Goal: Task Accomplishment & Management: Manage account settings

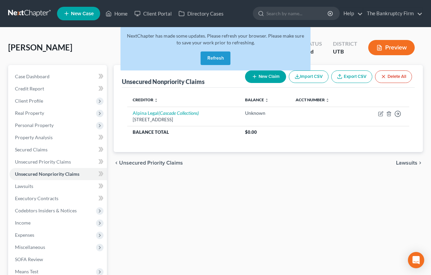
drag, startPoint x: 210, startPoint y: 55, endPoint x: 217, endPoint y: 59, distance: 8.8
click at [210, 55] on button "Refresh" at bounding box center [215, 59] width 30 height 14
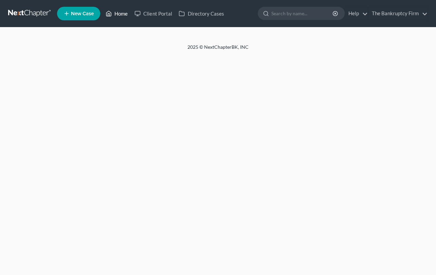
click at [122, 14] on link "Home" at bounding box center [116, 13] width 29 height 12
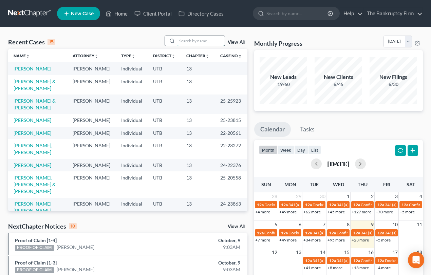
click at [188, 40] on input "search" at bounding box center [200, 41] width 47 height 10
type input "warden"
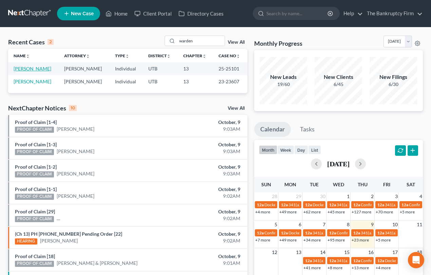
click at [34, 70] on link "Warden, Dwan" at bounding box center [33, 69] width 38 height 6
select select "3"
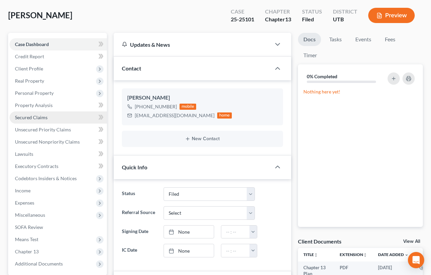
scroll to position [31, 0]
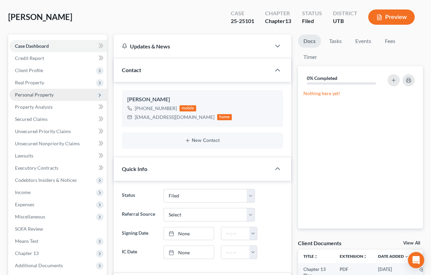
click at [42, 94] on span "Personal Property" at bounding box center [34, 95] width 39 height 6
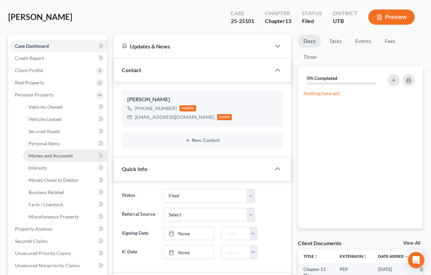
click at [49, 156] on span "Money and Accounts" at bounding box center [50, 156] width 44 height 6
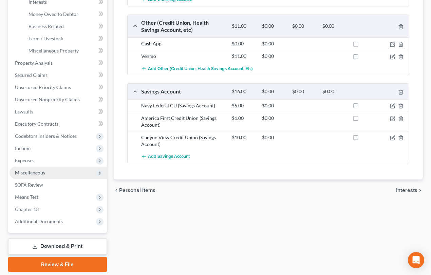
scroll to position [216, 0]
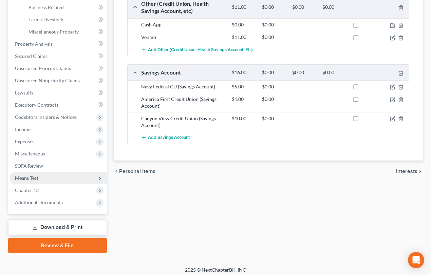
click at [25, 177] on span "Means Test" at bounding box center [26, 178] width 23 height 6
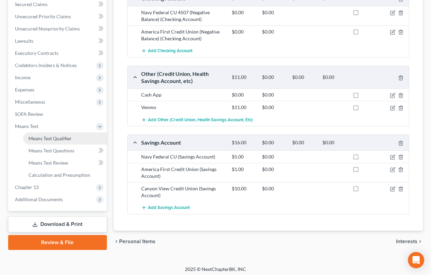
click at [47, 139] on span "Means Test Qualifier" at bounding box center [49, 139] width 43 height 6
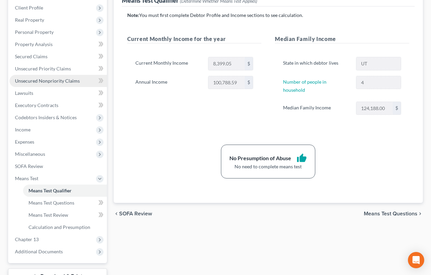
scroll to position [123, 0]
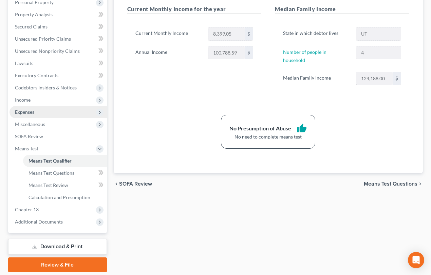
click at [29, 112] on span "Expenses" at bounding box center [24, 112] width 19 height 6
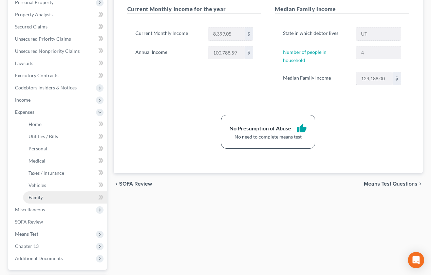
click at [41, 198] on span "Family" at bounding box center [35, 198] width 14 height 6
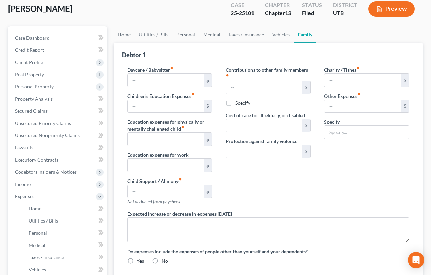
scroll to position [4, 0]
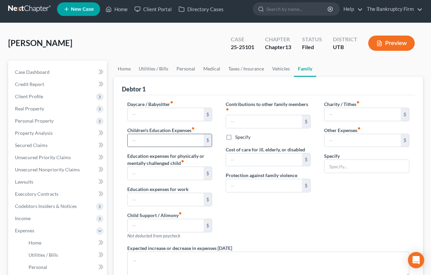
type input "0.00"
type input "225.00"
type input "0.00"
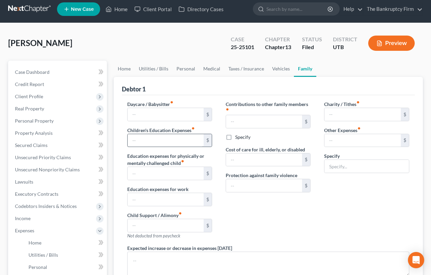
type input "0.00"
type input "90.00"
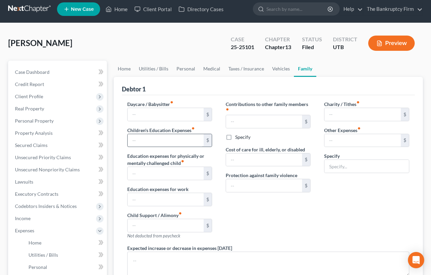
type input "Pet Care and Pet Insurance"
radio input "true"
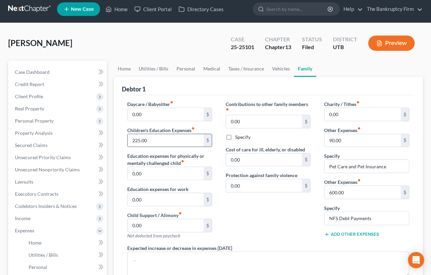
scroll to position [0, 0]
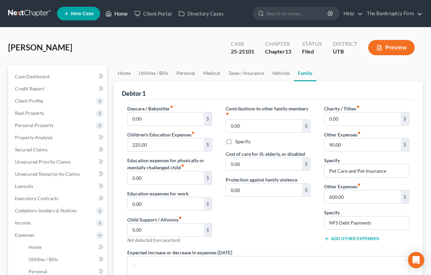
click at [120, 14] on link "Home" at bounding box center [116, 13] width 29 height 12
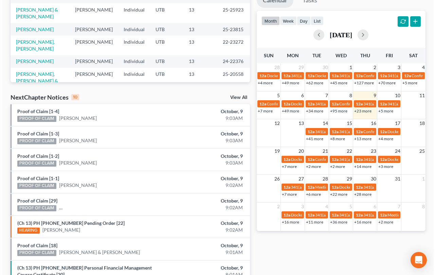
scroll to position [147, 0]
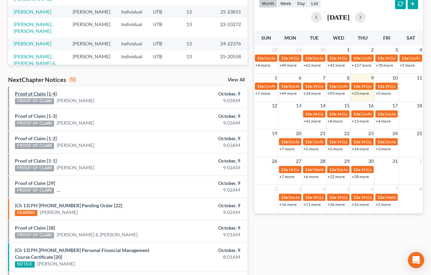
click at [31, 94] on link "Proof of Claim [1-4]" at bounding box center [36, 94] width 42 height 6
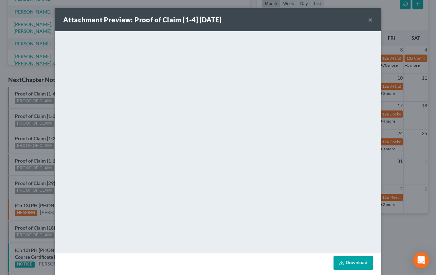
click at [34, 108] on div "Attachment Preview: Proof of Claim [1-4] 10/09/2025 × <object ng-attr-data='htt…" at bounding box center [218, 137] width 436 height 275
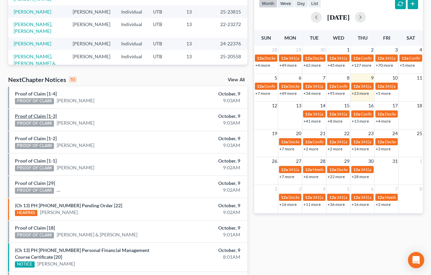
click at [36, 116] on link "Proof of Claim [1-3]" at bounding box center [36, 116] width 42 height 6
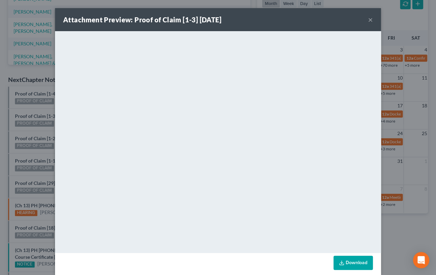
click at [33, 130] on div "Attachment Preview: Proof of Claim [1-3] 10/09/2025 × <object ng-attr-data='htt…" at bounding box center [218, 137] width 436 height 275
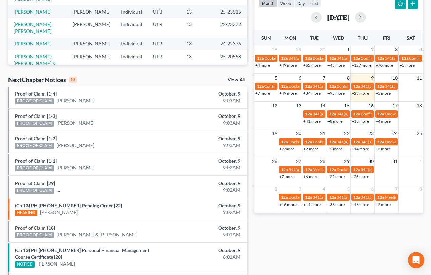
click at [36, 138] on link "Proof of Claim [1-2]" at bounding box center [36, 139] width 42 height 6
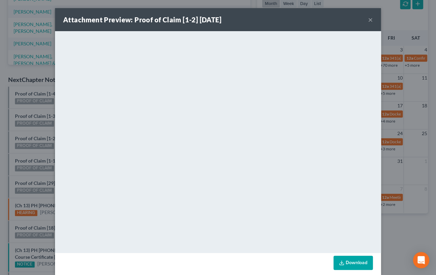
click at [36, 153] on div "Attachment Preview: Proof of Claim [1-2] 10/09/2025 × <object ng-attr-data='htt…" at bounding box center [218, 137] width 436 height 275
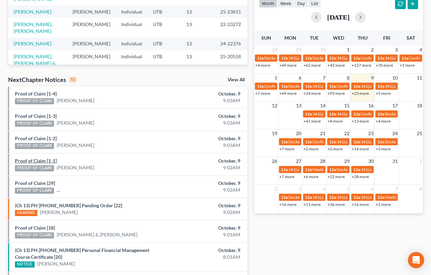
click at [37, 159] on link "Proof of Claim [1-1]" at bounding box center [36, 161] width 42 height 6
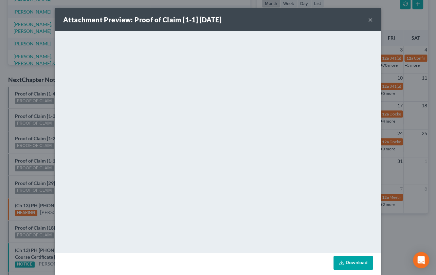
click at [35, 174] on div "Attachment Preview: Proof of Claim [1-1] 10/09/2025 × <object ng-attr-data='htt…" at bounding box center [218, 137] width 436 height 275
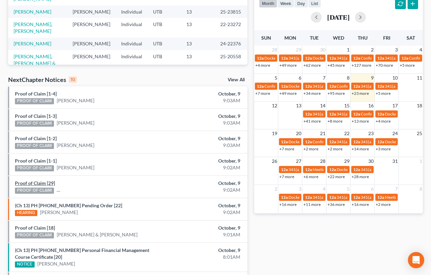
click at [37, 183] on link "Proof of Claim [29]" at bounding box center [35, 183] width 40 height 6
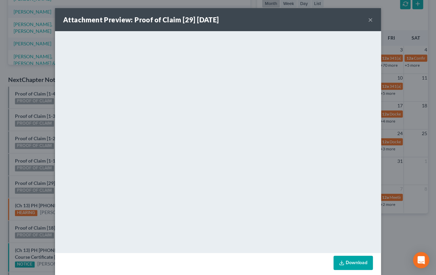
click at [37, 176] on div "Attachment Preview: Proof of Claim [29] 10/09/2025 × <object ng-attr-data='http…" at bounding box center [218, 137] width 436 height 275
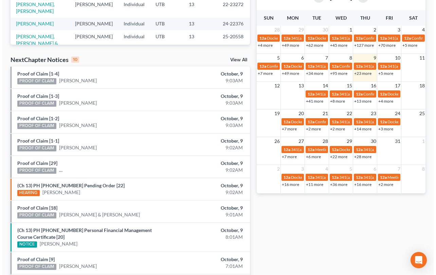
scroll to position [178, 0]
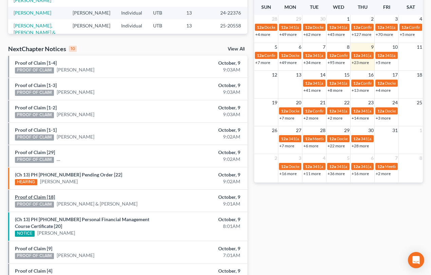
click at [44, 197] on link "Proof of Claim [18]" at bounding box center [35, 197] width 40 height 6
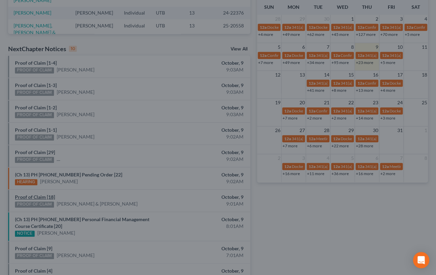
click at [39, 190] on div "Attachment Preview: Proof of Claim [18] 10/09/2025 × <object ng-attr-data='http…" at bounding box center [218, 137] width 436 height 275
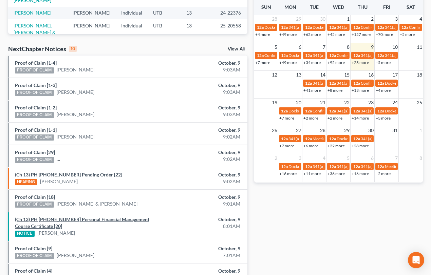
click at [56, 220] on link "(Ch 13) PH 21-21542 Personal Financial Management Course Certificate [20]" at bounding box center [82, 223] width 134 height 13
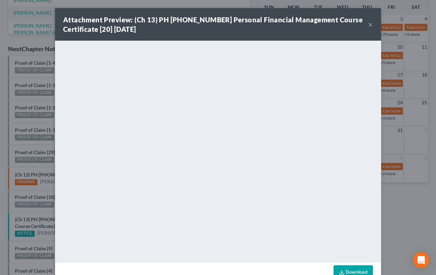
click at [50, 225] on div "Attachment Preview: (Ch 13) PH 21-21542 Personal Financial Management Course Ce…" at bounding box center [218, 137] width 436 height 275
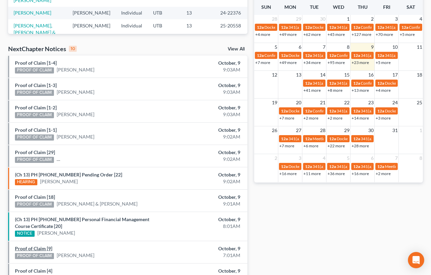
click at [35, 247] on link "Proof of Claim [9]" at bounding box center [33, 249] width 37 height 6
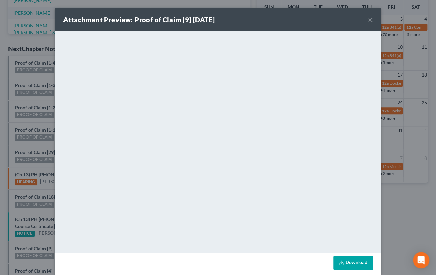
click at [43, 238] on div "Attachment Preview: Proof of Claim [9] 10/09/2025 × <object ng-attr-data='https…" at bounding box center [218, 137] width 436 height 275
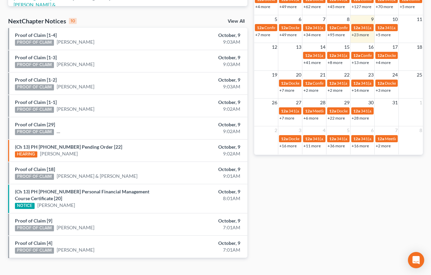
scroll to position [218, 0]
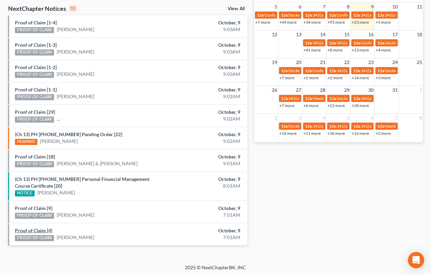
click at [34, 228] on link "Proof of Claim [4]" at bounding box center [33, 231] width 37 height 6
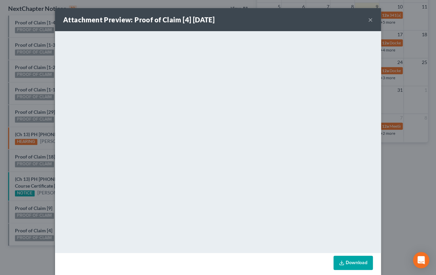
click at [37, 219] on div "Attachment Preview: Proof of Claim [4] 10/09/2025 × <object ng-attr-data='https…" at bounding box center [218, 137] width 436 height 275
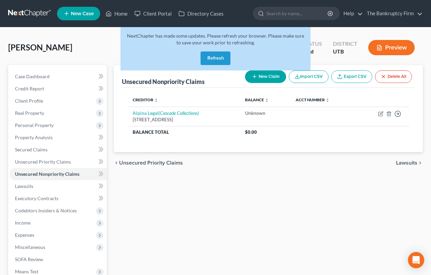
click at [213, 58] on button "Refresh" at bounding box center [215, 59] width 30 height 14
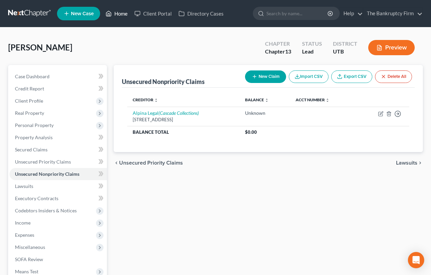
click at [122, 15] on link "Home" at bounding box center [116, 13] width 29 height 12
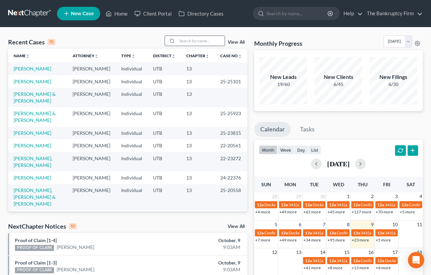
click at [180, 40] on input "search" at bounding box center [200, 41] width 47 height 10
type input "Warden"
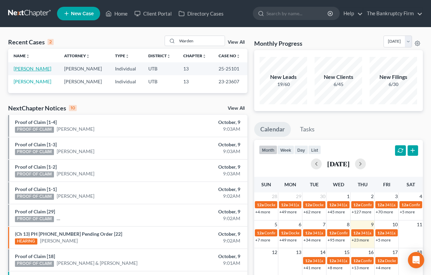
click at [28, 68] on link "Warden, Dwan" at bounding box center [33, 69] width 38 height 6
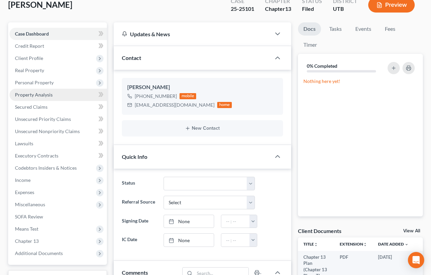
scroll to position [31, 0]
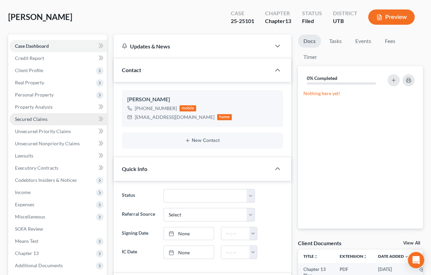
click at [38, 119] on span "Secured Claims" at bounding box center [31, 119] width 33 height 6
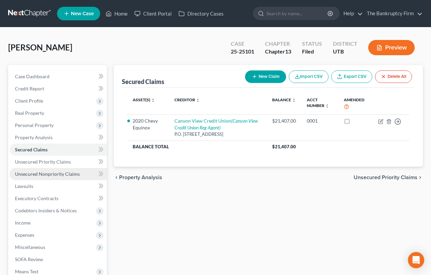
click at [40, 173] on span "Unsecured Nonpriority Claims" at bounding box center [47, 174] width 65 height 6
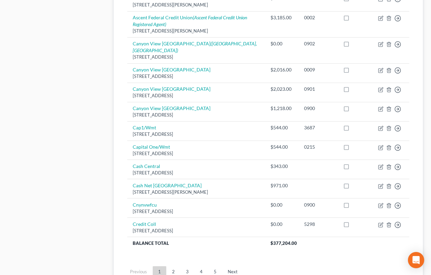
scroll to position [493, 0]
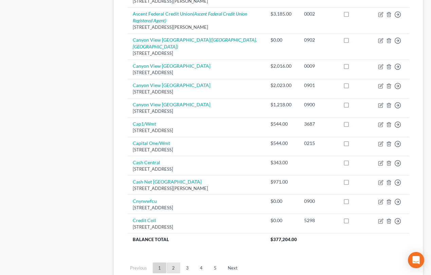
click at [171, 263] on link "2" at bounding box center [174, 268] width 14 height 11
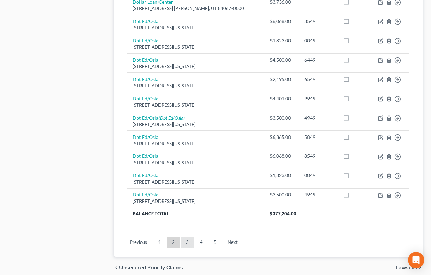
click at [186, 241] on link "3" at bounding box center [187, 242] width 14 height 11
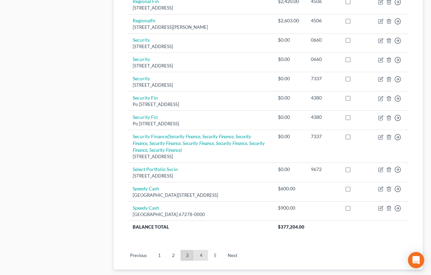
click at [205, 250] on link "4" at bounding box center [201, 255] width 14 height 11
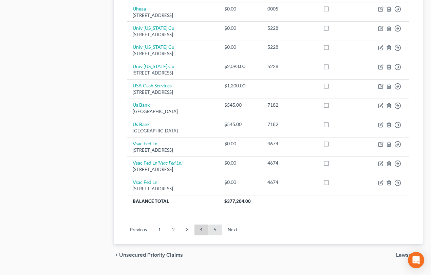
click at [213, 231] on link "5" at bounding box center [215, 230] width 14 height 11
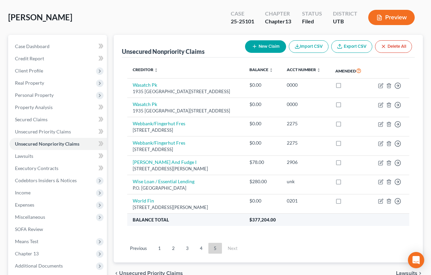
scroll to position [35, 0]
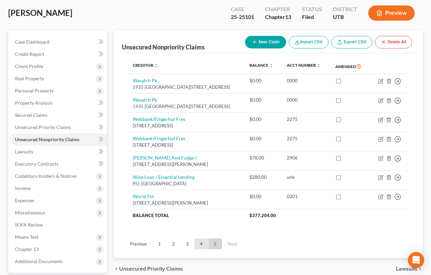
click at [200, 244] on link "4" at bounding box center [201, 244] width 14 height 11
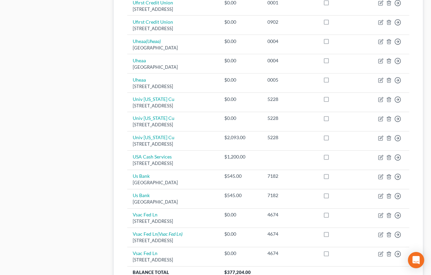
scroll to position [466, 0]
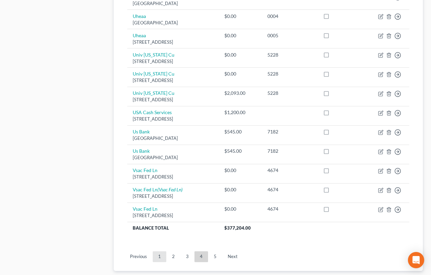
click at [160, 255] on link "1" at bounding box center [160, 257] width 14 height 11
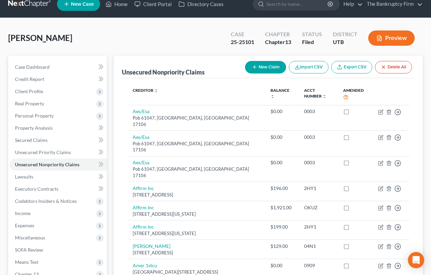
scroll to position [3, 0]
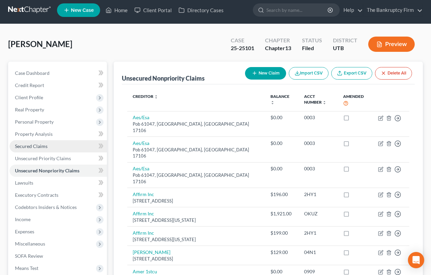
click at [36, 146] on span "Secured Claims" at bounding box center [31, 146] width 33 height 6
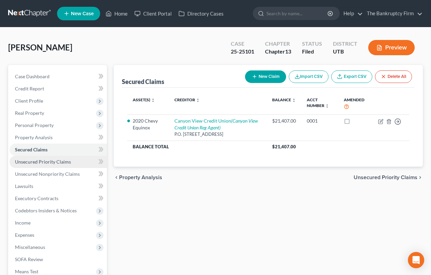
click at [56, 163] on span "Unsecured Priority Claims" at bounding box center [43, 162] width 56 height 6
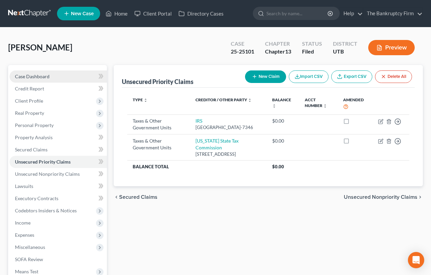
click at [24, 77] on span "Case Dashboard" at bounding box center [32, 77] width 35 height 6
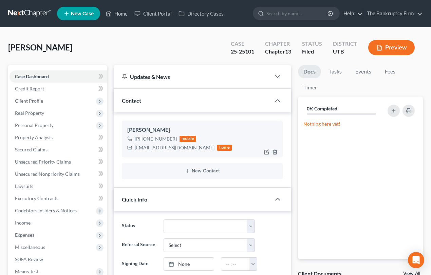
scroll to position [72, 0]
click at [24, 89] on span "Credit Report" at bounding box center [29, 89] width 29 height 6
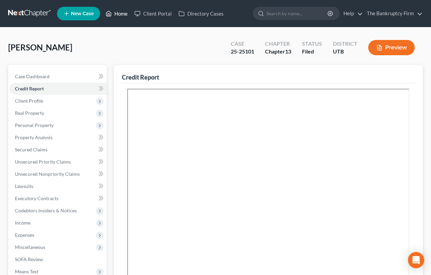
click at [121, 15] on link "Home" at bounding box center [116, 13] width 29 height 12
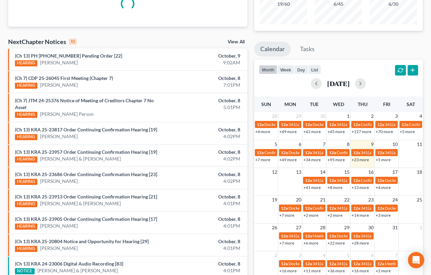
scroll to position [218, 0]
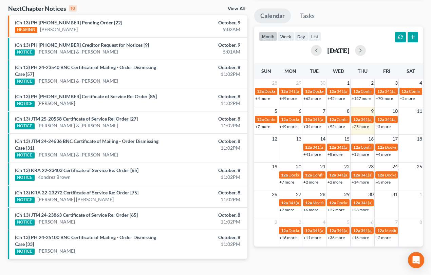
scroll to position [218, 0]
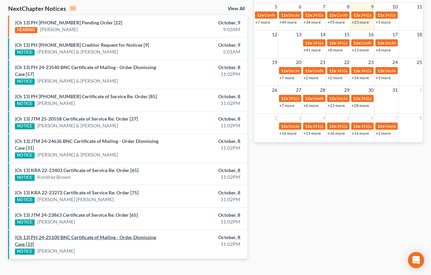
click at [73, 237] on link "(Ch 13) PH 24-25100 BNC Certificate of Mailing - Order Dismissing Case [33]" at bounding box center [85, 241] width 141 height 13
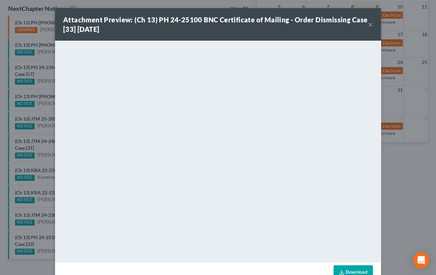
click at [41, 227] on div "Attachment Preview: (Ch 13) PH 24-25100 BNC Certificate of Mailing - Order Dism…" at bounding box center [218, 137] width 436 height 275
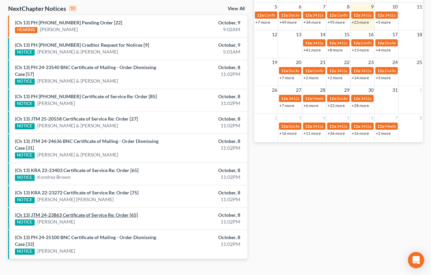
click at [59, 214] on link "(Ch 13) JTM 24-23863 Certificate of Service Re: Order [65]" at bounding box center [76, 215] width 123 height 6
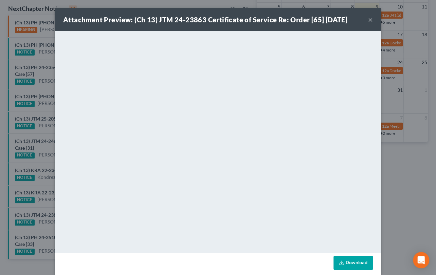
click at [44, 203] on div "Attachment Preview: (Ch 13) JTM 24-23863 Certificate of Service Re: Order [65] …" at bounding box center [218, 137] width 436 height 275
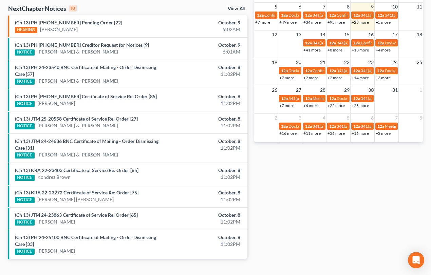
click at [47, 190] on link "(Ch 13) KRA 22-23272 Certificate of Service Re: Order [75]" at bounding box center [76, 193] width 123 height 6
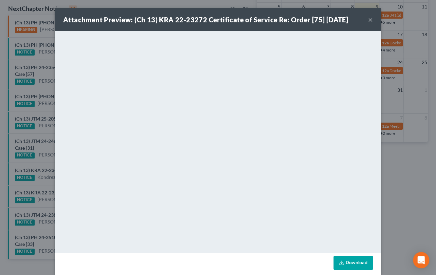
click at [47, 183] on div "Attachment Preview: (Ch 13) KRA 22-23272 Certificate of Service Re: Order [75] …" at bounding box center [218, 137] width 436 height 275
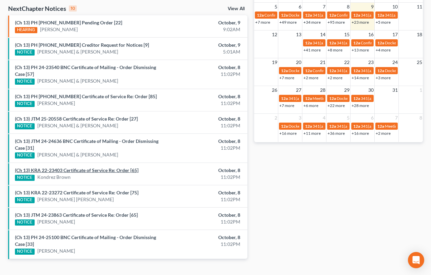
click at [56, 168] on link "(Ch 13) KRA 22-23403 Certificate of Service Re: Order [65]" at bounding box center [76, 171] width 123 height 6
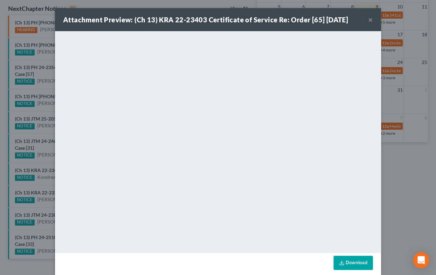
click at [46, 159] on div "Attachment Preview: (Ch 13) KRA 22-23403 Certificate of Service Re: Order [65] …" at bounding box center [218, 137] width 436 height 275
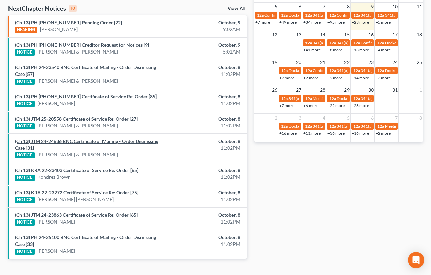
click at [55, 140] on link "(Ch 13) JTM 24-24636 BNC Certificate of Mailing - Order Dismissing Case [31]" at bounding box center [86, 144] width 143 height 13
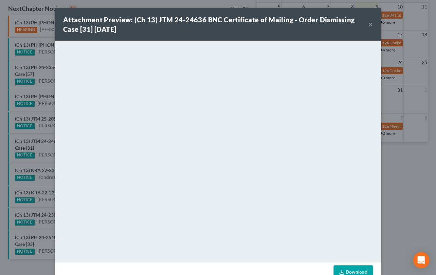
click at [46, 148] on div "Attachment Preview: (Ch 13) JTM 24-24636 BNC Certificate of Mailing - Order Dis…" at bounding box center [218, 137] width 436 height 275
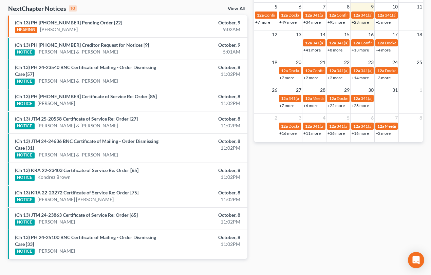
click at [52, 119] on link "(Ch 13) JTM 25-20558 Certificate of Service Re: Order [27]" at bounding box center [76, 119] width 123 height 6
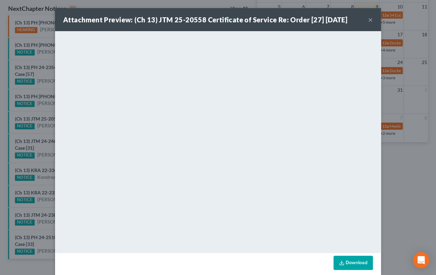
click at [44, 108] on div "Attachment Preview: (Ch 13) JTM 25-20558 Certificate of Service Re: Order [27] …" at bounding box center [218, 137] width 436 height 275
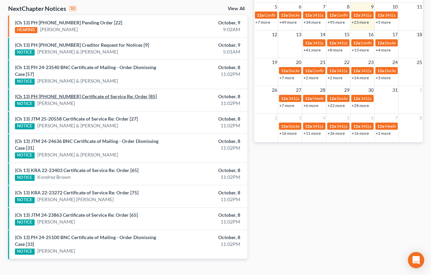
click at [63, 97] on link "(Ch 13) PH 24-22376 Certificate of Service Re: Order [85]" at bounding box center [86, 97] width 142 height 6
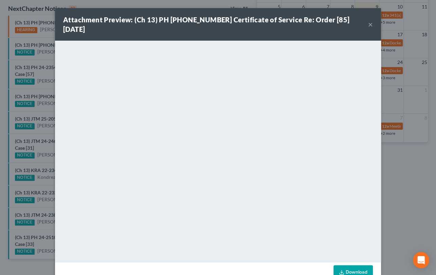
click at [40, 91] on div "Attachment Preview: (Ch 13) PH 24-22376 Certificate of Service Re: Order [85] 1…" at bounding box center [218, 137] width 436 height 275
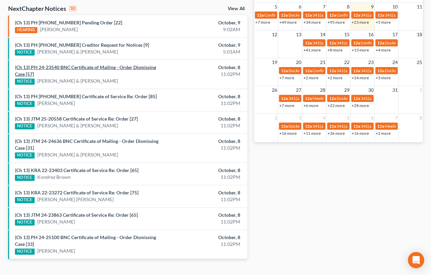
click at [87, 69] on link "(Ch 13) PH 24-23540 BNC Certificate of Mailing - Order Dismissing Case [57]" at bounding box center [85, 70] width 141 height 13
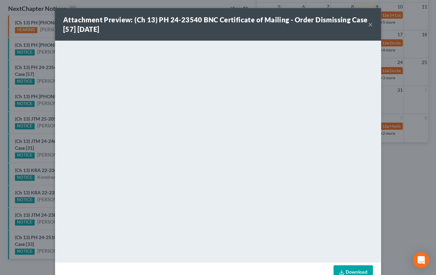
click at [44, 73] on div "Attachment Preview: (Ch 13) PH 24-23540 BNC Certificate of Mailing - Order Dism…" at bounding box center [218, 137] width 436 height 275
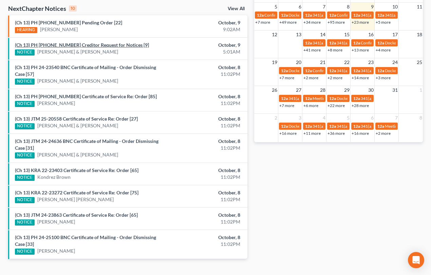
click at [90, 46] on link "(Ch 13) PH 25-25923 Creditor Request for Notices [9]" at bounding box center [82, 45] width 134 height 6
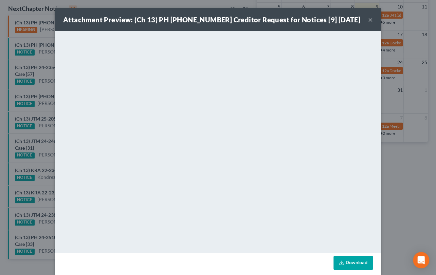
click at [46, 58] on div "Attachment Preview: (Ch 13) PH 25-25923 Creditor Request for Notices [9] 10/09/…" at bounding box center [218, 137] width 436 height 275
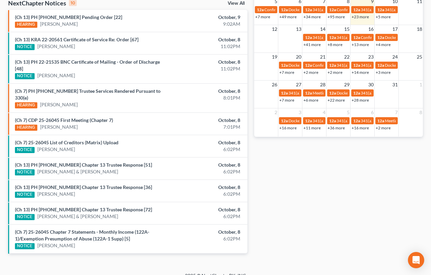
scroll to position [225, 0]
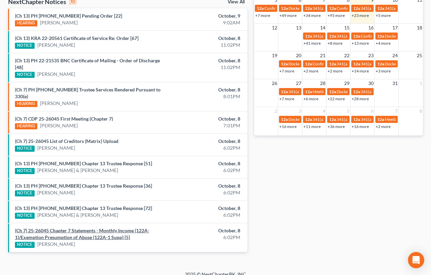
click at [70, 228] on link "(Ch 7) 25-26045 Chapter 7 Statements - Monthly Income (122A-1)/Exemption Presum…" at bounding box center [82, 234] width 134 height 13
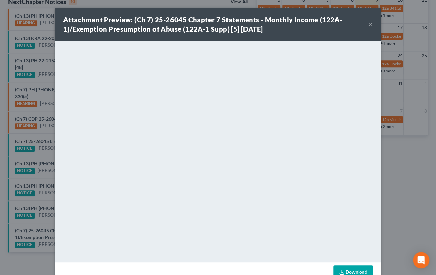
click at [47, 214] on div "Attachment Preview: (Ch 7) 25-26045 Chapter 7 Statements - Monthly Income (122A…" at bounding box center [218, 137] width 436 height 275
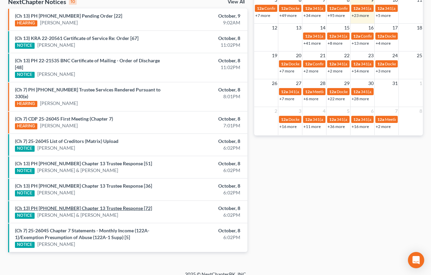
click at [72, 206] on link "(Ch 13) PH [PHONE_NUMBER] Chapter 13 Trustee Response [72]" at bounding box center [83, 209] width 137 height 6
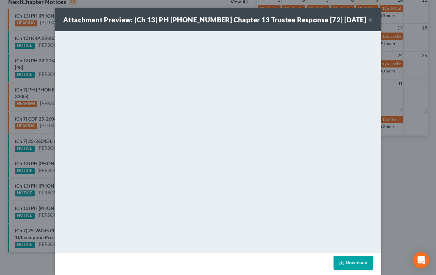
click at [44, 192] on div "Attachment Preview: (Ch 13) PH [PHONE_NUMBER] Chapter 13 Trustee Response [72] …" at bounding box center [218, 137] width 436 height 275
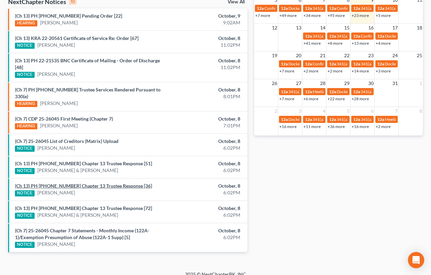
click at [48, 183] on link "(Ch 13) PH [PHONE_NUMBER] Chapter 13 Trustee Response [36]" at bounding box center [83, 186] width 137 height 6
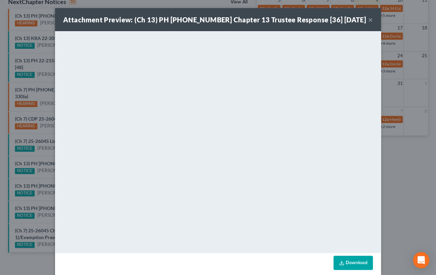
drag, startPoint x: 43, startPoint y: 168, endPoint x: 44, endPoint y: 165, distance: 3.5
click at [43, 168] on div "Attachment Preview: (Ch 13) PH 24-23649 Chapter 13 Trustee Response [36] 10/08/…" at bounding box center [218, 137] width 436 height 275
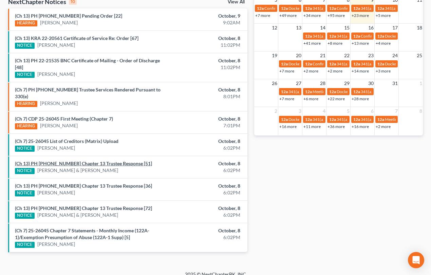
click at [44, 161] on link "(Ch 13) PH 24-26544 Chapter 13 Trustee Response [51]" at bounding box center [83, 164] width 137 height 6
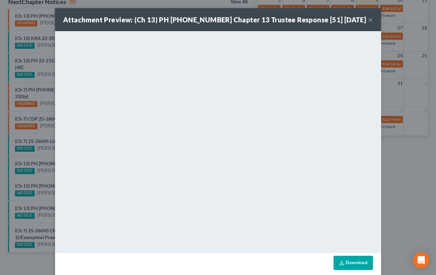
drag, startPoint x: 35, startPoint y: 147, endPoint x: 40, endPoint y: 146, distance: 5.8
click at [35, 147] on div "Attachment Preview: (Ch 13) PH 24-26544 Chapter 13 Trustee Response [51] 10/08/…" at bounding box center [218, 137] width 436 height 275
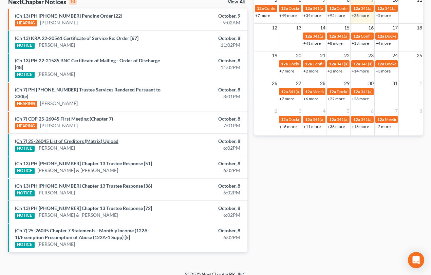
click at [49, 138] on link "(Ch 7) 25-26045 List of Creditors (Matrix) Upload" at bounding box center [66, 141] width 103 height 6
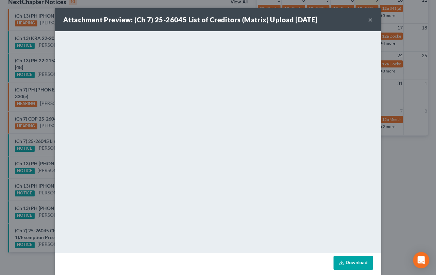
click at [40, 77] on div "Attachment Preview: (Ch 7) 25-26045 List of Creditors (Matrix) Upload 10/08/202…" at bounding box center [218, 137] width 436 height 275
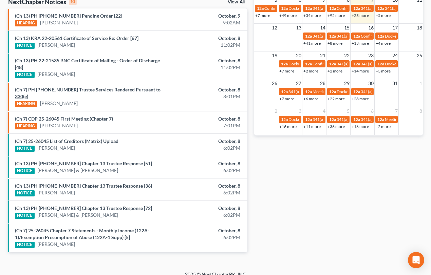
click at [84, 88] on link "(Ch 7) PH 25-20110 Trustee Services Rendered Pursuant to 330(e)" at bounding box center [88, 93] width 146 height 13
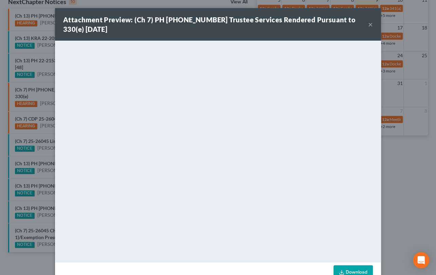
click at [41, 81] on div "Attachment Preview: (Ch 7) PH 25-20110 Trustee Services Rendered Pursuant to 33…" at bounding box center [218, 137] width 436 height 275
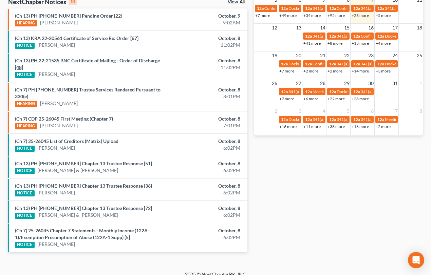
click at [94, 61] on link "(Ch 13) PH 22-21535 BNC Certificate of Mailing - Order of Discharge [48]" at bounding box center [87, 64] width 145 height 13
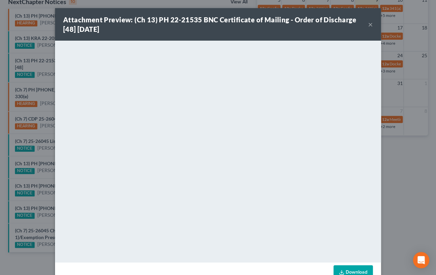
click at [44, 67] on div "Attachment Preview: (Ch 13) PH 22-21535 BNC Certificate of Mailing - Order of D…" at bounding box center [218, 137] width 436 height 275
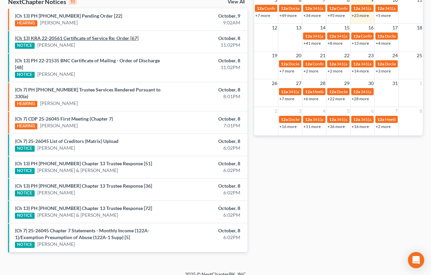
click at [88, 40] on link "(Ch 13) KRA 22-20561 Certificate of Service Re: Order [67]" at bounding box center [76, 38] width 123 height 6
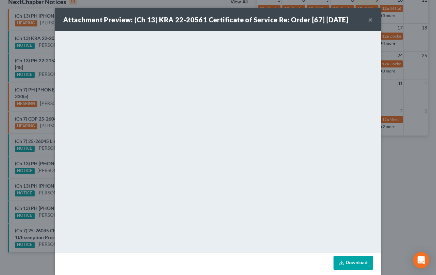
click at [37, 52] on div "Attachment Preview: (Ch 13) KRA 22-20561 Certificate of Service Re: Order [67] …" at bounding box center [218, 137] width 436 height 275
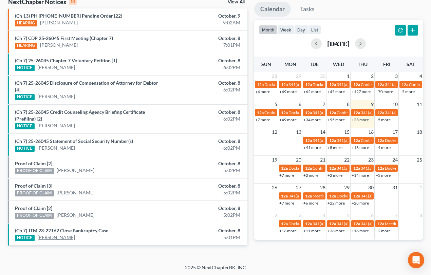
scroll to position [225, 0]
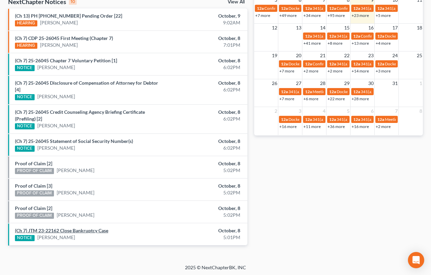
click at [60, 229] on link "(Ch 7) JTM 23-22162 Close Bankruptcy Case" at bounding box center [61, 231] width 93 height 6
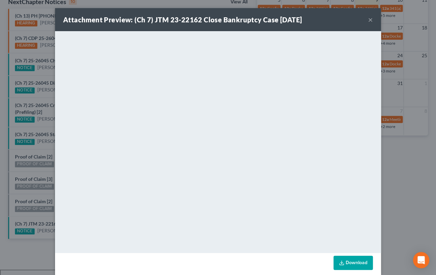
click at [37, 207] on div "Attachment Preview: (Ch 7) JTM 23-22162 Close Bankruptcy Case 10/08/2025 × <obj…" at bounding box center [218, 137] width 436 height 275
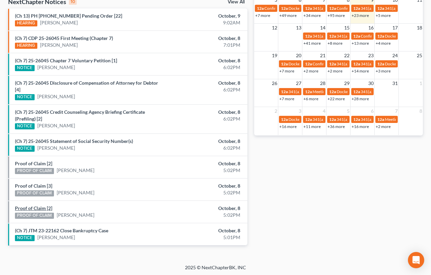
click at [37, 208] on link "Proof of Claim [2]" at bounding box center [33, 209] width 37 height 6
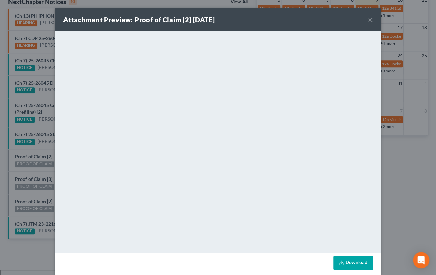
click at [40, 204] on div "Attachment Preview: Proof of Claim [2] 10/08/2025 × <object ng-attr-data='https…" at bounding box center [218, 137] width 436 height 275
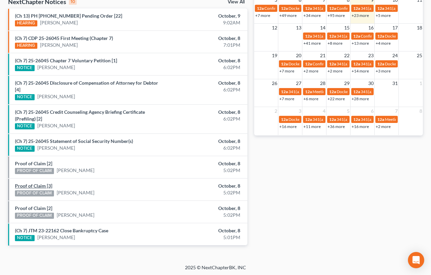
click at [35, 187] on link "Proof of Claim [3]" at bounding box center [33, 186] width 37 height 6
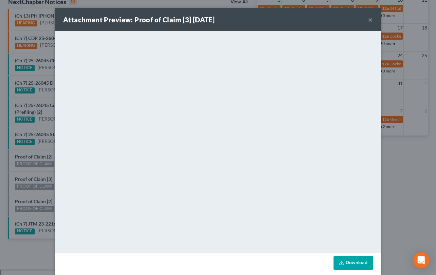
click at [34, 179] on div "Attachment Preview: Proof of Claim [3] 10/08/2025 × <object ng-attr-data='https…" at bounding box center [218, 137] width 436 height 275
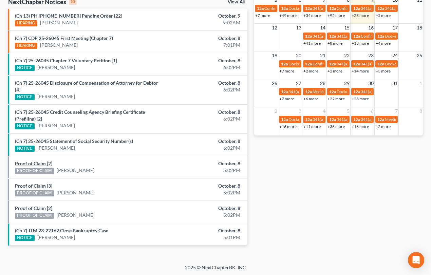
click at [35, 162] on link "Proof of Claim [2]" at bounding box center [33, 164] width 37 height 6
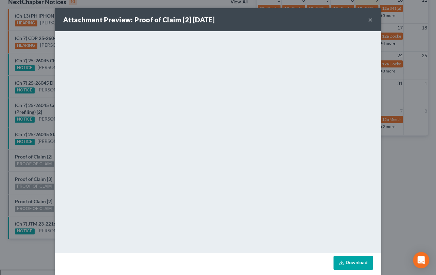
click at [40, 154] on div "Attachment Preview: Proof of Claim [2] 10/08/2025 × <object ng-attr-data='https…" at bounding box center [218, 137] width 436 height 275
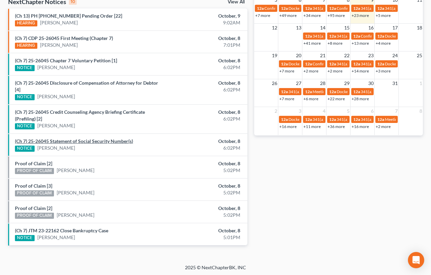
click at [43, 141] on link "(Ch 7) 25-26045 Statement of Social Security Number(s)" at bounding box center [74, 141] width 118 height 6
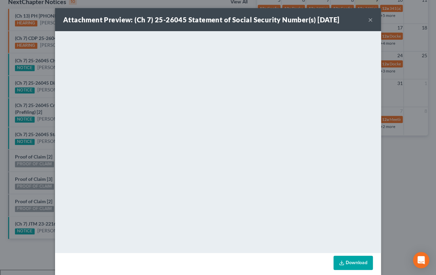
drag, startPoint x: 39, startPoint y: 136, endPoint x: 42, endPoint y: 130, distance: 7.4
click at [39, 136] on div "Attachment Preview: (Ch 7) 25-26045 Statement of Social Security Number(s) 10/0…" at bounding box center [218, 137] width 436 height 275
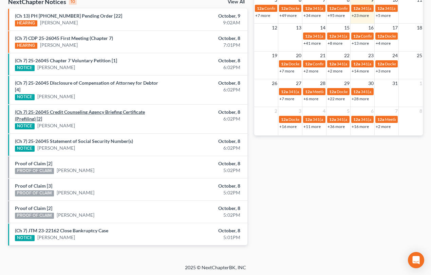
click at [56, 111] on link "(Ch 7) 25-26045 Credit Counseling Agency Briefing Certificate (Prefiling) [2]" at bounding box center [80, 115] width 130 height 13
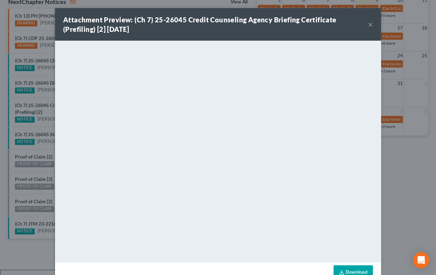
click at [50, 106] on div "Attachment Preview: (Ch 7) 25-26045 Credit Counseling Agency Briefing Certifica…" at bounding box center [218, 137] width 436 height 275
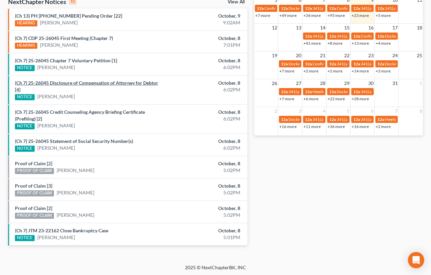
click at [55, 83] on link "(Ch 7) 25-26045 Disclosure of Compensation of Attorney for Debtor [4]" at bounding box center [86, 86] width 143 height 13
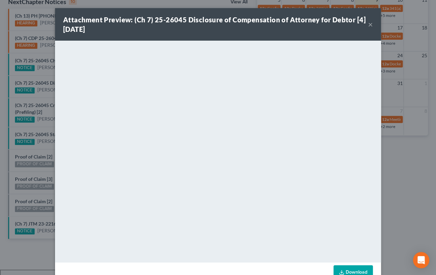
click at [47, 74] on div "Attachment Preview: (Ch 7) 25-26045 Disclosure of Compensation of Attorney for …" at bounding box center [218, 137] width 436 height 275
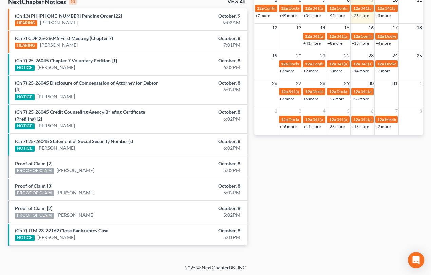
click at [58, 59] on link "(Ch 7) 25-26045 Chapter 7 Voluntary Petition [1]" at bounding box center [66, 61] width 102 height 6
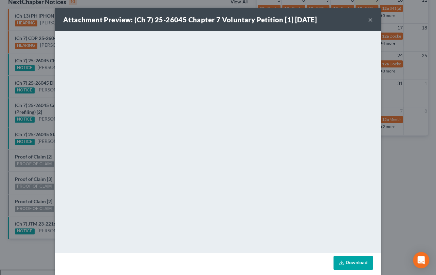
click at [40, 72] on div "Attachment Preview: (Ch 7) 25-26045 Chapter 7 Voluntary Petition [1] 10/08/2025…" at bounding box center [218, 137] width 436 height 275
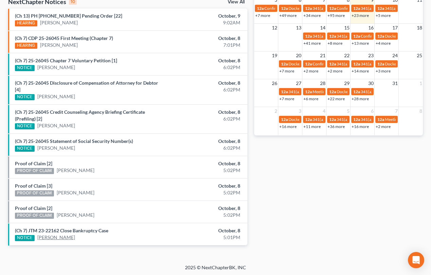
click at [53, 237] on link "Traci Lambert" at bounding box center [56, 237] width 38 height 7
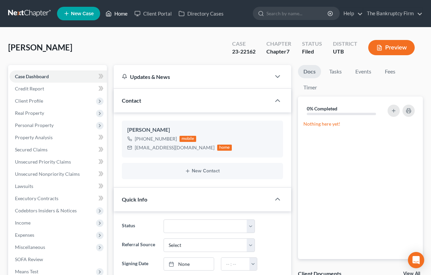
click at [121, 12] on link "Home" at bounding box center [116, 13] width 29 height 12
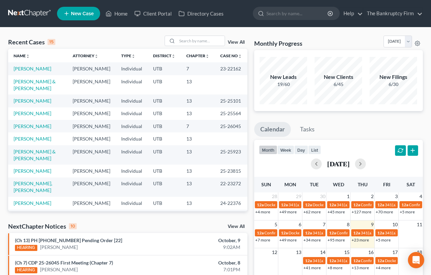
click at [236, 40] on link "View All" at bounding box center [236, 42] width 17 height 5
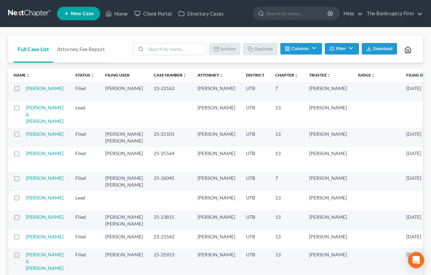
click at [23, 90] on label at bounding box center [23, 90] width 0 height 0
click at [26, 88] on input "checkbox" at bounding box center [28, 87] width 4 height 4
click at [223, 49] on button "Archive" at bounding box center [225, 49] width 31 height 12
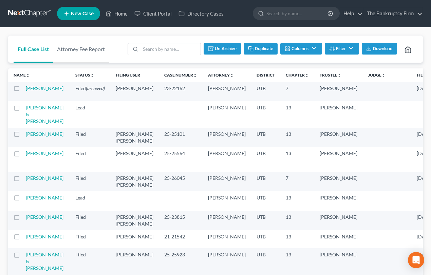
checkbox input "false"
click at [117, 15] on link "Home" at bounding box center [116, 13] width 29 height 12
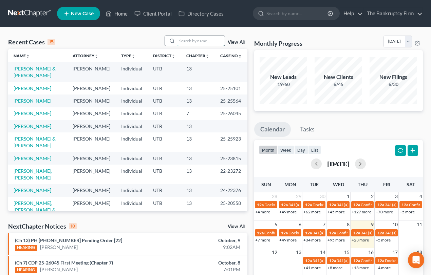
click at [189, 40] on input "search" at bounding box center [200, 41] width 47 height 10
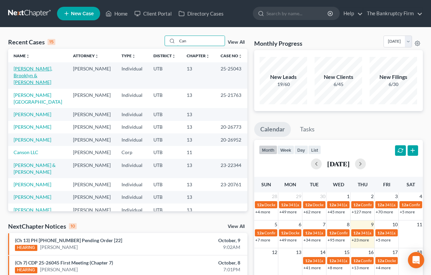
type input "Can"
click at [37, 69] on link "[PERSON_NAME], Brooklyn & [PERSON_NAME]" at bounding box center [33, 75] width 39 height 19
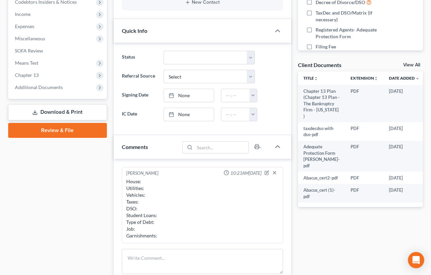
scroll to position [216, 0]
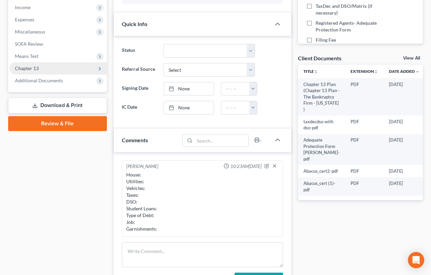
click at [35, 66] on span "Chapter 13" at bounding box center [27, 68] width 24 height 6
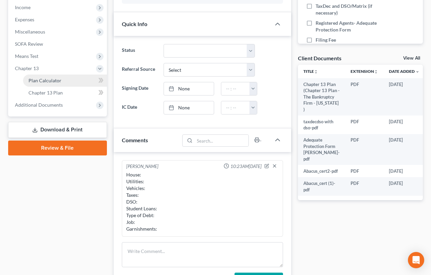
click at [44, 81] on span "Plan Calculator" at bounding box center [44, 81] width 33 height 6
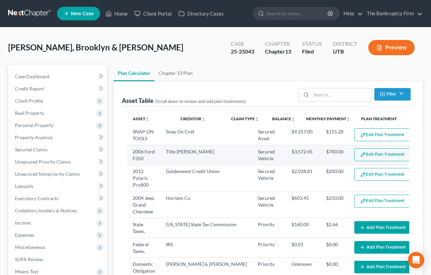
select select "59"
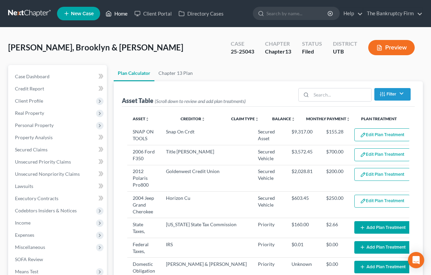
click at [123, 13] on link "Home" at bounding box center [116, 13] width 29 height 12
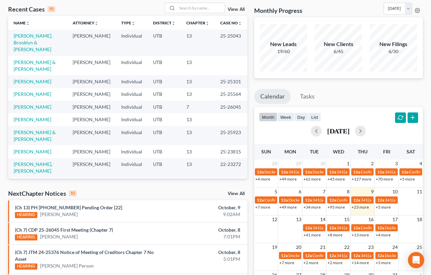
scroll to position [2, 0]
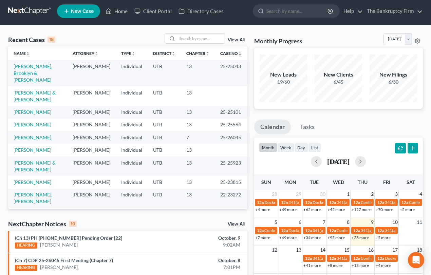
drag, startPoint x: 44, startPoint y: 27, endPoint x: 64, endPoint y: 20, distance: 22.0
click at [44, 27] on div "Recent Cases 15 View All Name unfold_more expand_more expand_less Attorney unfo…" at bounding box center [215, 252] width 431 height 455
click at [182, 35] on input "search" at bounding box center [200, 39] width 47 height 10
type input "Frandsen"
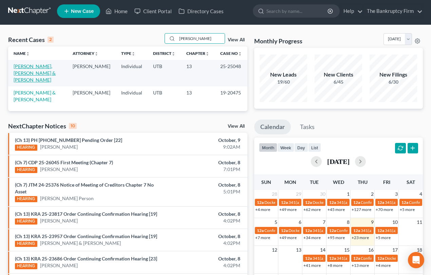
click at [27, 65] on link "[PERSON_NAME], [PERSON_NAME] & [PERSON_NAME]" at bounding box center [35, 72] width 42 height 19
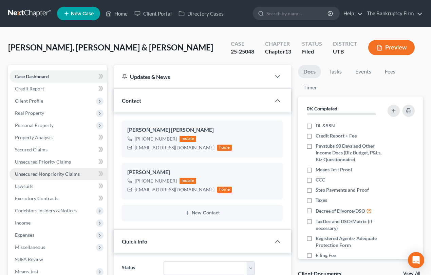
scroll to position [60, 0]
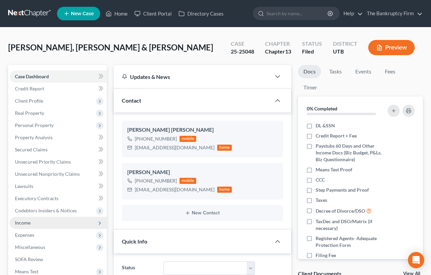
click at [24, 221] on span "Income" at bounding box center [23, 223] width 16 height 6
drag, startPoint x: 42, startPoint y: 234, endPoint x: 78, endPoint y: 222, distance: 38.2
click at [42, 234] on span "Employment Income" at bounding box center [49, 235] width 43 height 6
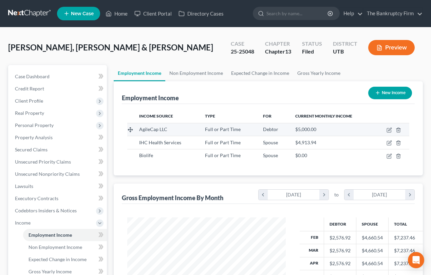
scroll to position [121, 172]
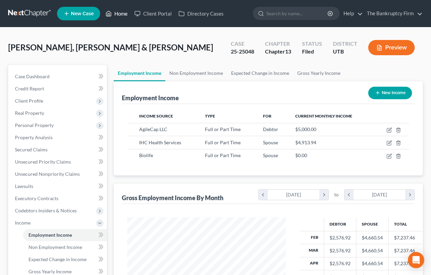
click at [119, 12] on link "Home" at bounding box center [116, 13] width 29 height 12
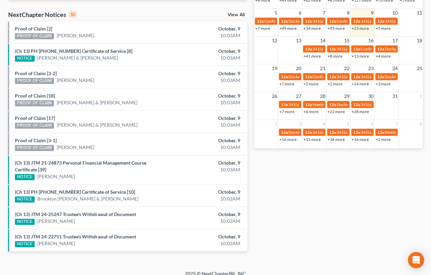
scroll to position [218, 0]
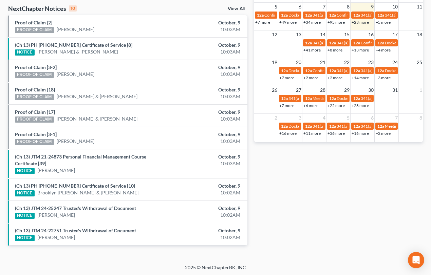
click at [80, 229] on link "(Ch 13) JTM 24-22751 Trustee's Withdrawal of Document" at bounding box center [75, 231] width 121 height 6
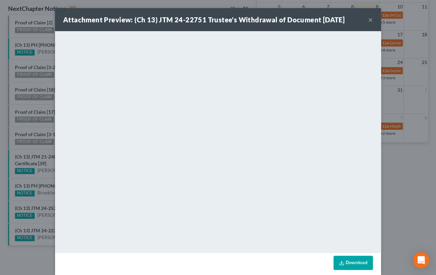
click at [47, 220] on div "Attachment Preview: (Ch 13) JTM 24-22751 Trustee's Withdrawal of Document 10/09…" at bounding box center [218, 137] width 436 height 275
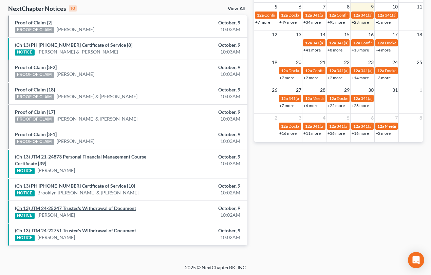
click at [52, 207] on link "(Ch 13) JTM 24-25247 Trustee's Withdrawal of Document" at bounding box center [75, 209] width 121 height 6
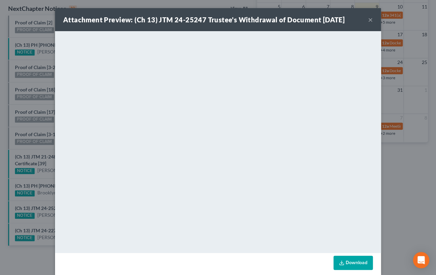
click at [40, 200] on div "Attachment Preview: (Ch 13) JTM 24-25247 Trustee's Withdrawal of Document 10/09…" at bounding box center [218, 137] width 436 height 275
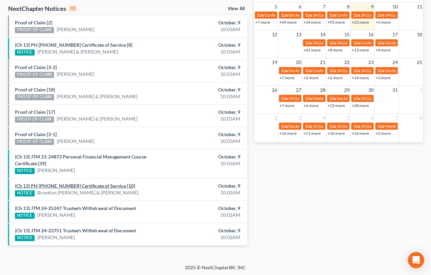
click at [53, 185] on link "(Ch 13) PH 25-25043 Certificate of Service [10]" at bounding box center [75, 186] width 120 height 6
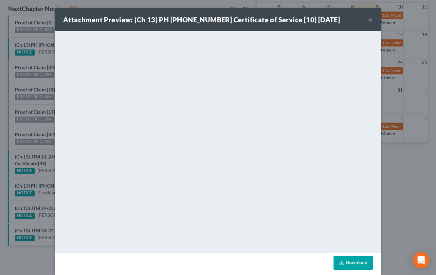
click at [45, 177] on div "Attachment Preview: (Ch 13) PH 25-25043 Certificate of Service [10] 10/09/2025 …" at bounding box center [218, 137] width 436 height 275
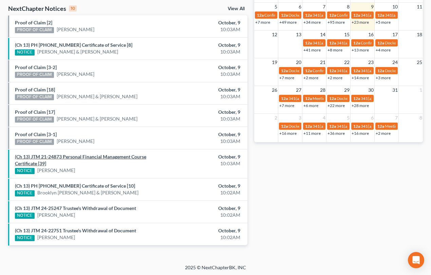
click at [65, 157] on link "(Ch 13) JTM 21-24873 Personal Financial Management Course Certificate [39]" at bounding box center [80, 160] width 131 height 13
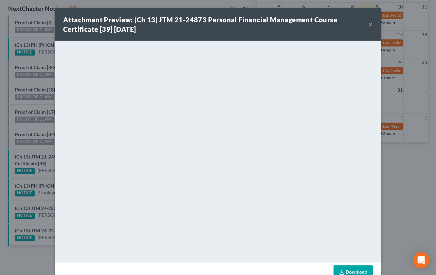
click at [44, 148] on div "Attachment Preview: (Ch 13) JTM 21-24873 Personal Financial Management Course C…" at bounding box center [218, 137] width 436 height 275
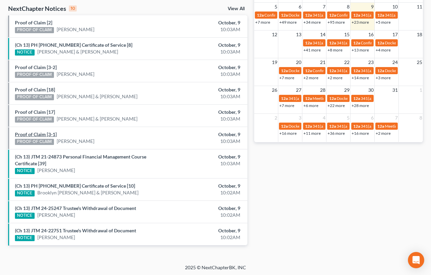
click at [38, 135] on link "Proof of Claim [3-1]" at bounding box center [36, 135] width 42 height 6
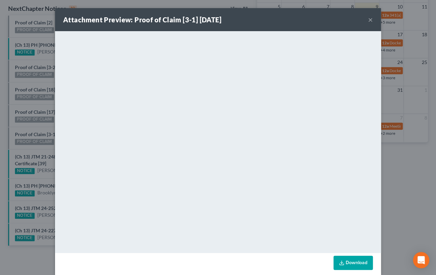
drag, startPoint x: 34, startPoint y: 125, endPoint x: 39, endPoint y: 116, distance: 9.6
click at [34, 125] on div "Attachment Preview: Proof of Claim [3-1] 10/09/2025 × <object ng-attr-data='htt…" at bounding box center [218, 137] width 436 height 275
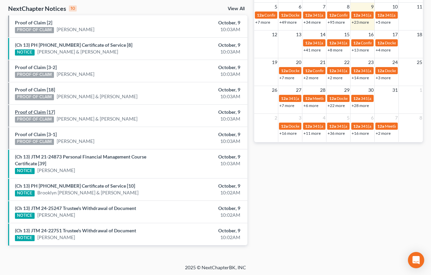
click at [36, 112] on link "Proof of Claim [17]" at bounding box center [35, 112] width 40 height 6
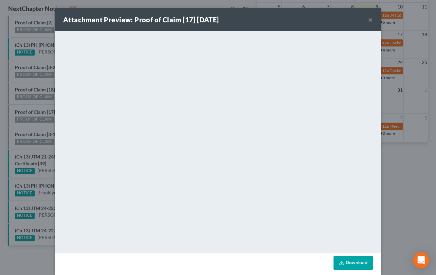
click at [38, 102] on div "Attachment Preview: Proof of Claim [17] 10/09/2025 × <object ng-attr-data='http…" at bounding box center [218, 137] width 436 height 275
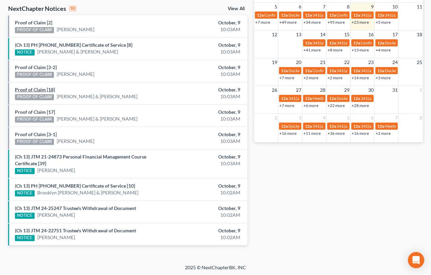
click at [40, 89] on link "Proof of Claim [18]" at bounding box center [35, 90] width 40 height 6
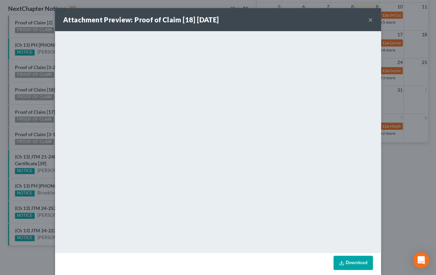
click at [37, 81] on div "Attachment Preview: Proof of Claim [18] 10/09/2025 × <object ng-attr-data='http…" at bounding box center [218, 137] width 436 height 275
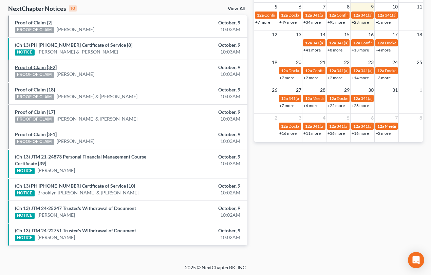
click at [41, 68] on link "Proof of Claim [3-2]" at bounding box center [36, 67] width 42 height 6
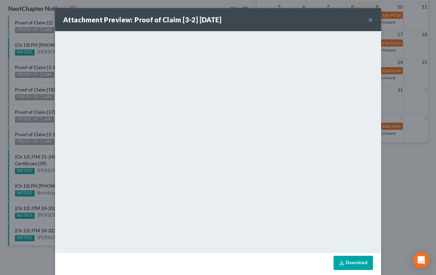
click at [45, 57] on div "Attachment Preview: Proof of Claim [3-2] 10/09/2025 × <object ng-attr-data='htt…" at bounding box center [218, 137] width 436 height 275
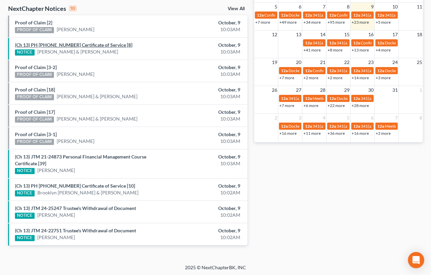
click at [50, 45] on link "(Ch 13) PH 25-25049 Certificate of Service [8]" at bounding box center [73, 45] width 117 height 6
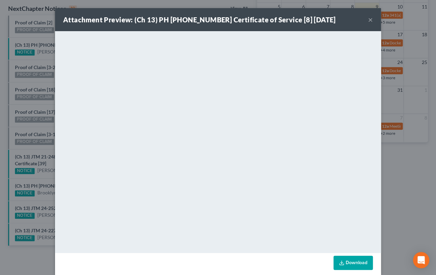
click at [48, 35] on div "Attachment Preview: (Ch 13) PH 25-25049 Certificate of Service [8] 10/09/2025 ×…" at bounding box center [218, 137] width 436 height 275
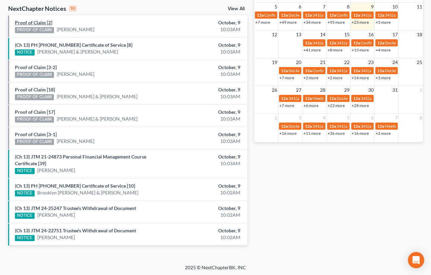
click at [38, 23] on link "Proof of Claim [2]" at bounding box center [33, 23] width 37 height 6
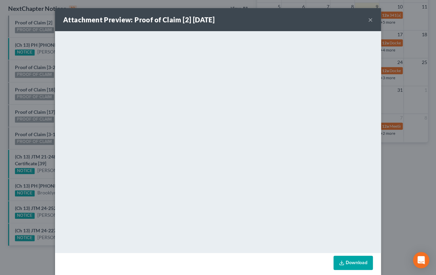
click at [47, 39] on div "Attachment Preview: Proof of Claim [2] 10/09/2025 × <object ng-attr-data='https…" at bounding box center [218, 137] width 436 height 275
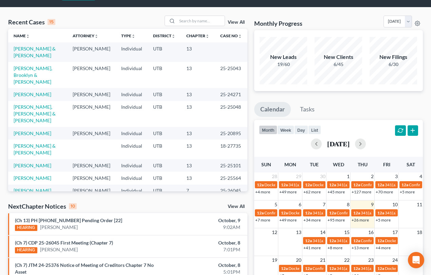
scroll to position [31, 0]
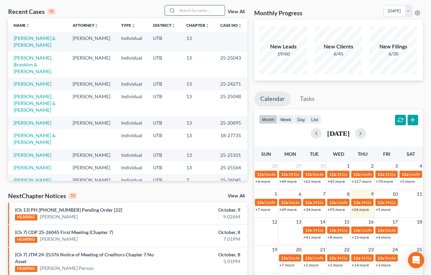
click at [197, 9] on input "search" at bounding box center [200, 10] width 47 height 10
type input "[PERSON_NAME]"
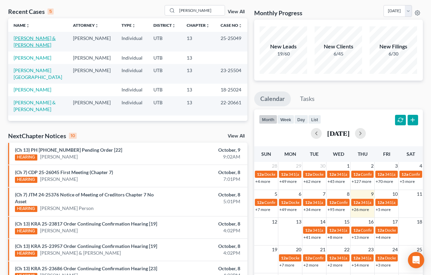
click at [24, 38] on link "[PERSON_NAME] & [PERSON_NAME]" at bounding box center [35, 41] width 42 height 13
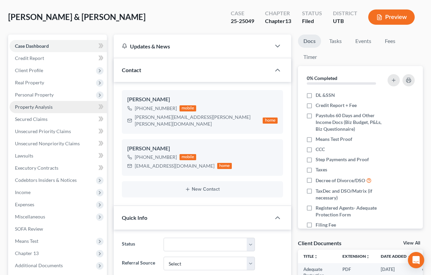
scroll to position [40, 0]
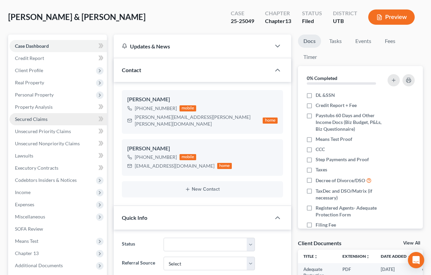
click at [32, 118] on span "Secured Claims" at bounding box center [31, 119] width 33 height 6
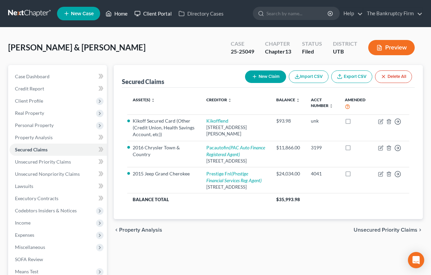
drag, startPoint x: 120, startPoint y: 12, endPoint x: 152, endPoint y: 19, distance: 32.7
click at [120, 12] on link "Home" at bounding box center [116, 13] width 29 height 12
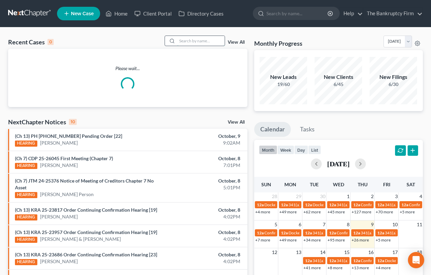
click at [179, 41] on input "search" at bounding box center [200, 41] width 47 height 10
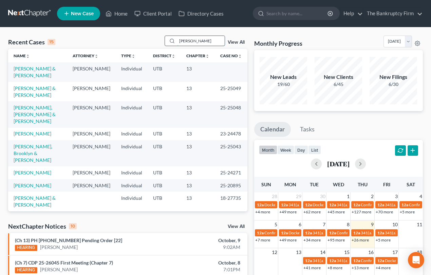
type input "[PERSON_NAME]"
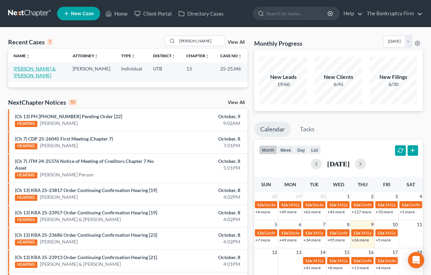
click at [42, 69] on link "[PERSON_NAME] & [PERSON_NAME]" at bounding box center [35, 72] width 42 height 13
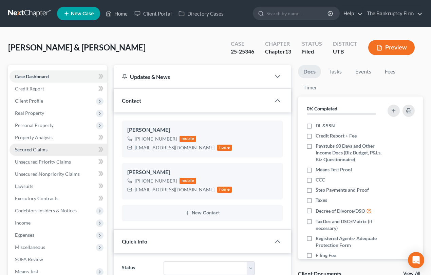
scroll to position [54, 0]
click at [32, 148] on span "Secured Claims" at bounding box center [31, 150] width 33 height 6
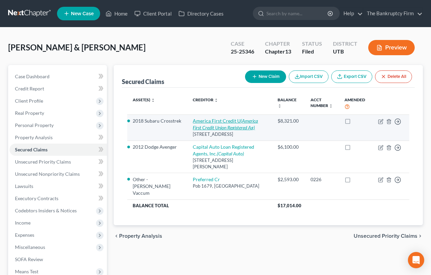
click at [198, 122] on link "America First Credit U (America First Credit Union Registered Ag)" at bounding box center [225, 124] width 65 height 13
select select "46"
select select "0"
select select "2"
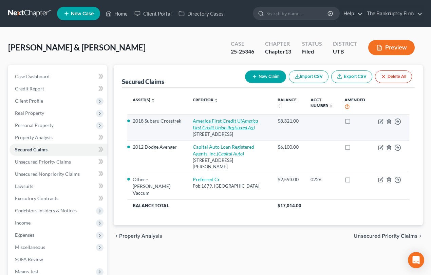
select select "0"
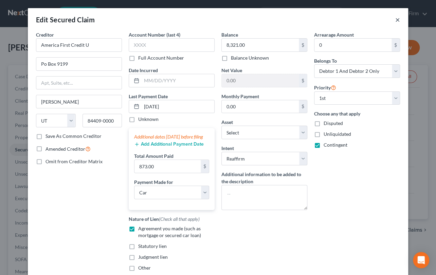
click at [395, 20] on button "×" at bounding box center [397, 20] width 5 height 8
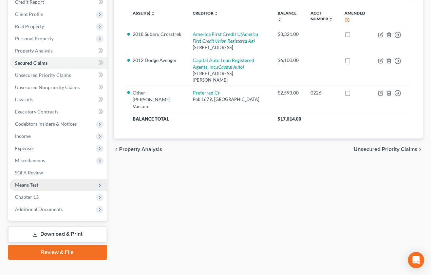
scroll to position [96, 0]
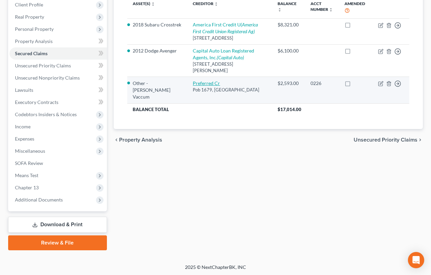
click at [193, 84] on link "Preferred Cr" at bounding box center [206, 83] width 27 height 6
select select "24"
select select "5"
select select "0"
select select "2"
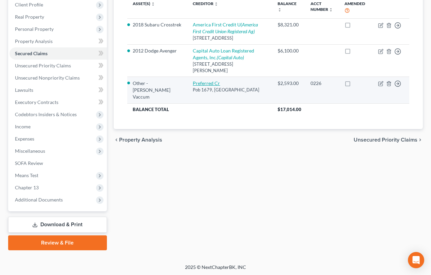
select select "0"
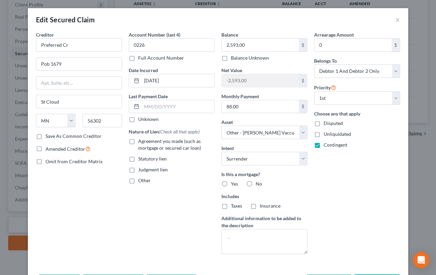
click at [15, 209] on div "Edit Secured Claim × Creditor * Preferred Cr Pob 1679 [GEOGRAPHIC_DATA] [US_STA…" at bounding box center [218, 137] width 436 height 275
click at [20, 140] on div "Edit Secured Claim × Creditor * Preferred Cr Pob 1679 [GEOGRAPHIC_DATA] [US_STA…" at bounding box center [218, 137] width 436 height 275
click at [397, 20] on div "Edit Secured Claim ×" at bounding box center [218, 19] width 380 height 23
click at [395, 18] on button "×" at bounding box center [397, 20] width 5 height 8
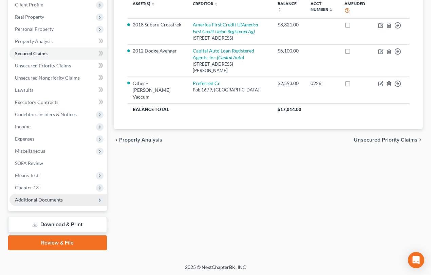
click at [45, 199] on span "Additional Documents" at bounding box center [39, 200] width 48 height 6
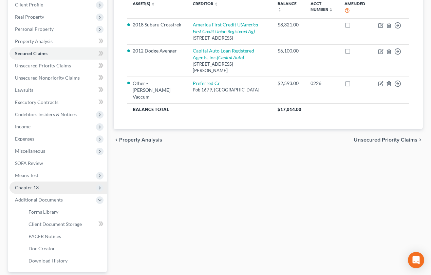
drag, startPoint x: 30, startPoint y: 187, endPoint x: 33, endPoint y: 190, distance: 4.6
click at [30, 187] on span "Chapter 13" at bounding box center [27, 188] width 24 height 6
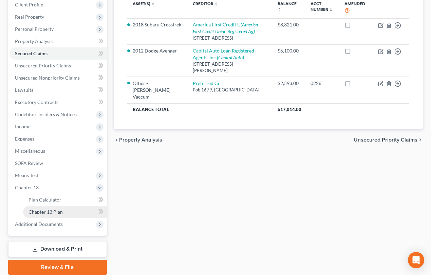
click at [50, 211] on span "Chapter 13 Plan" at bounding box center [45, 212] width 34 height 6
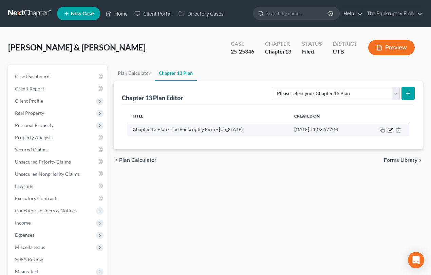
click at [390, 132] on icon "button" at bounding box center [389, 130] width 5 height 5
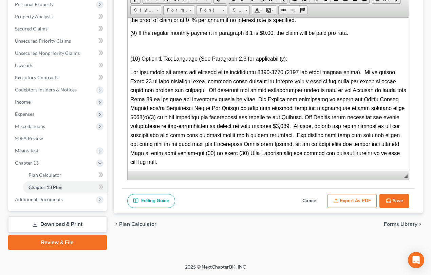
scroll to position [2189, 0]
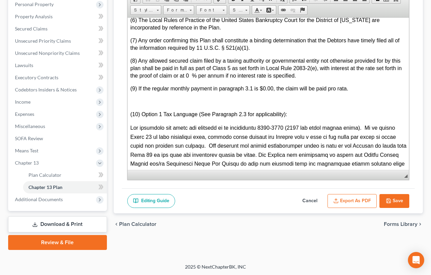
click at [203, 226] on div "chevron_left Plan Calculator Forms Library chevron_right" at bounding box center [268, 225] width 309 height 22
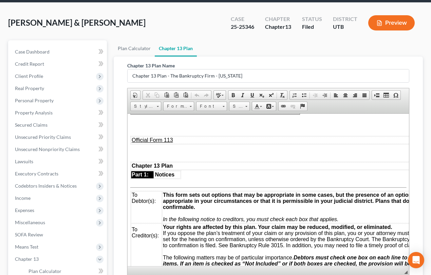
scroll to position [0, 0]
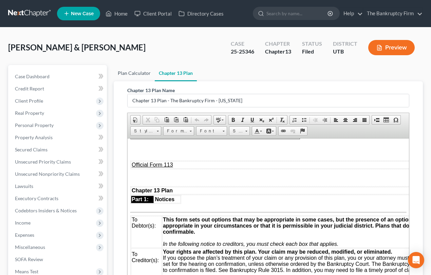
drag, startPoint x: 123, startPoint y: 73, endPoint x: 129, endPoint y: 74, distance: 5.3
click at [123, 73] on link "Plan Calculator" at bounding box center [134, 73] width 41 height 16
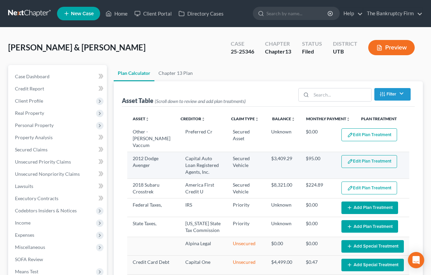
select select "36"
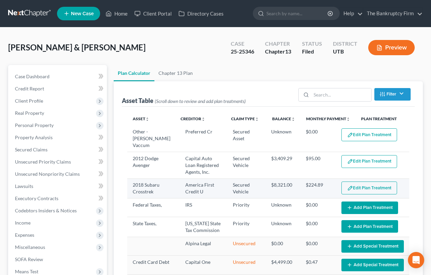
click at [368, 182] on button "Edit Plan Treatment" at bounding box center [369, 188] width 56 height 13
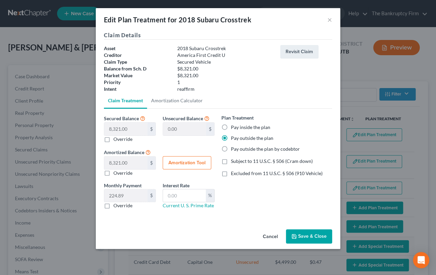
drag, startPoint x: 310, startPoint y: 237, endPoint x: 309, endPoint y: 234, distance: 3.5
click at [310, 237] on button "Save & Close" at bounding box center [309, 237] width 46 height 14
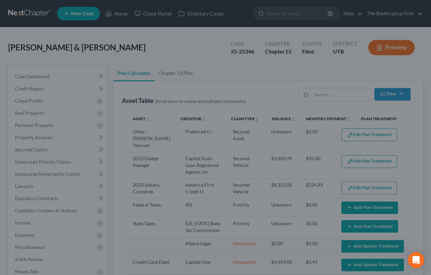
select select "36"
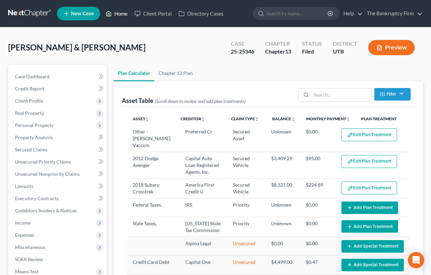
click at [117, 13] on link "Home" at bounding box center [116, 13] width 29 height 12
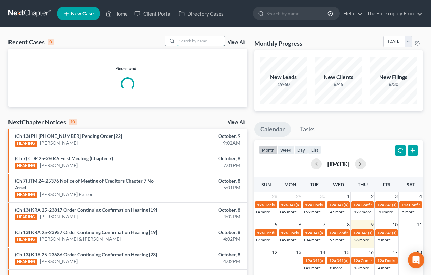
click at [179, 40] on input "search" at bounding box center [200, 41] width 47 height 10
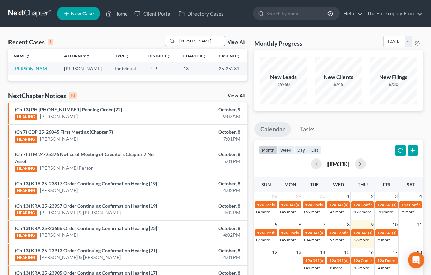
type input "Arambula"
click at [27, 71] on link "Arambula, Jaime" at bounding box center [33, 69] width 38 height 6
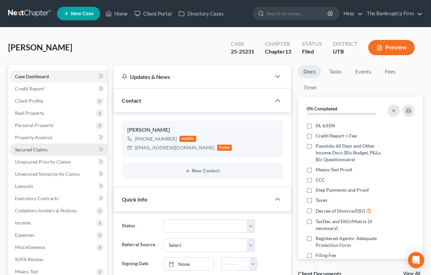
scroll to position [54, 0]
click at [36, 148] on span "Secured Claims" at bounding box center [31, 150] width 33 height 6
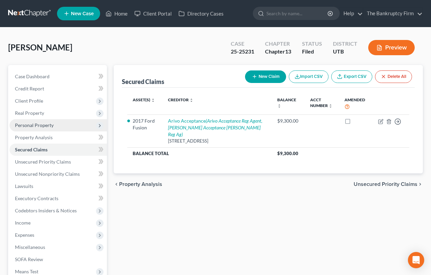
click at [30, 125] on span "Personal Property" at bounding box center [34, 125] width 39 height 6
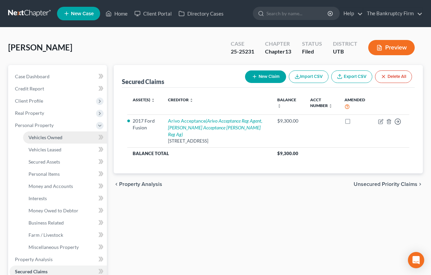
click at [51, 138] on span "Vehicles Owned" at bounding box center [45, 138] width 34 height 6
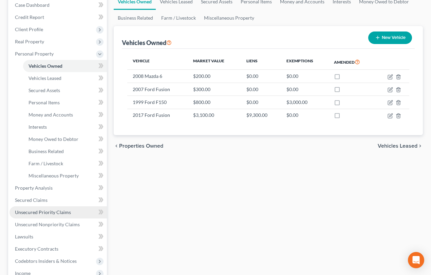
scroll to position [92, 0]
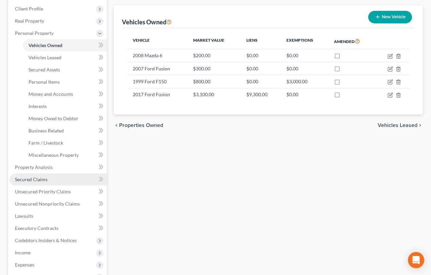
click at [40, 180] on span "Secured Claims" at bounding box center [31, 180] width 33 height 6
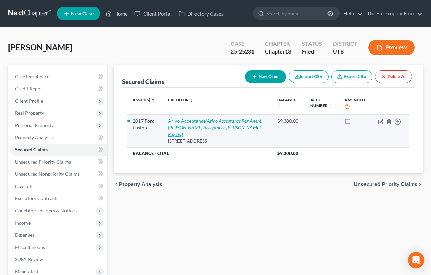
click at [182, 119] on link "Arivo Acceptance (Arivo Acceptance Reg Agent, Arivo Acceptance Michael D. Creer…" at bounding box center [215, 127] width 94 height 19
select select "46"
select select "0"
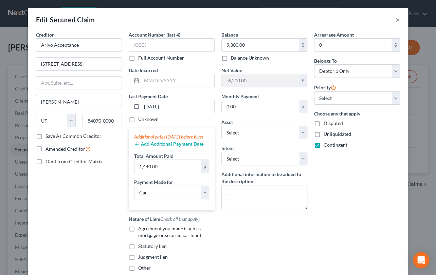
click at [395, 20] on button "×" at bounding box center [397, 20] width 5 height 8
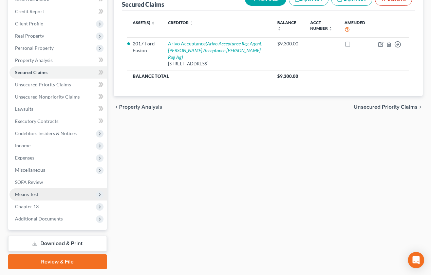
scroll to position [92, 0]
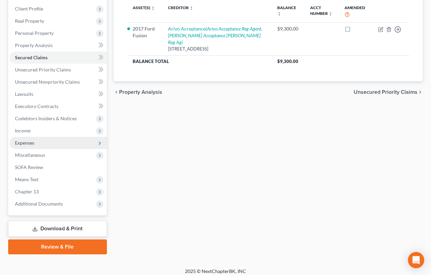
click at [25, 143] on span "Expenses" at bounding box center [24, 143] width 19 height 6
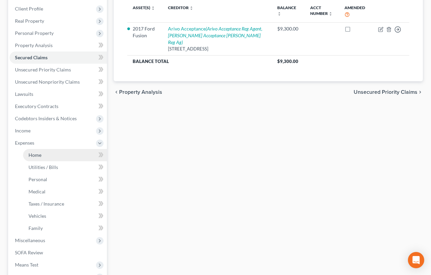
click at [36, 154] on span "Home" at bounding box center [34, 155] width 13 height 6
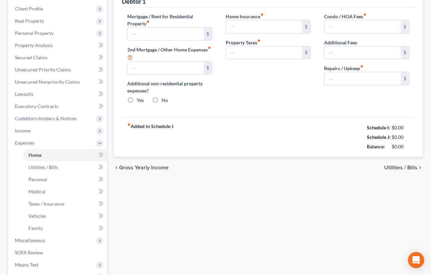
scroll to position [21, 0]
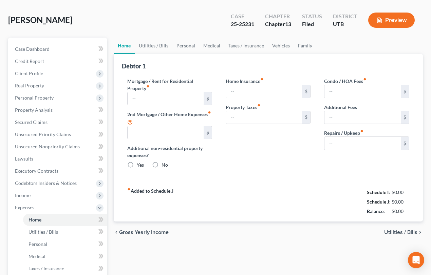
type input "1,500.00"
type input "0.00"
radio input "true"
type input "0.00"
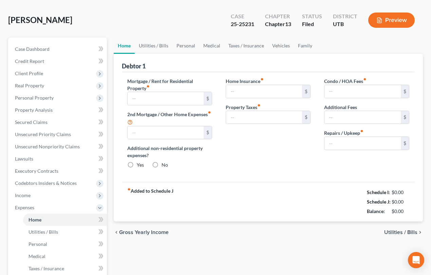
type input "0.00"
type input "60.17"
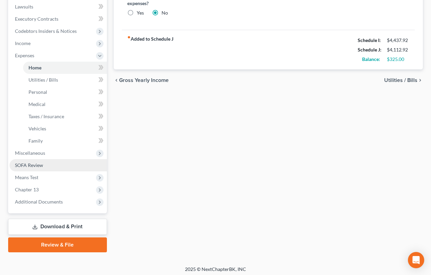
scroll to position [182, 0]
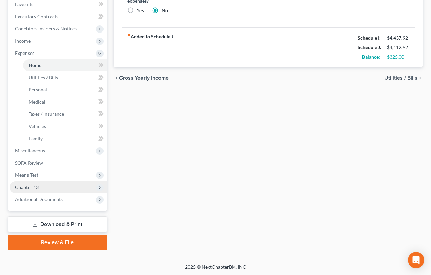
click at [32, 190] on span "Chapter 13" at bounding box center [57, 187] width 97 height 12
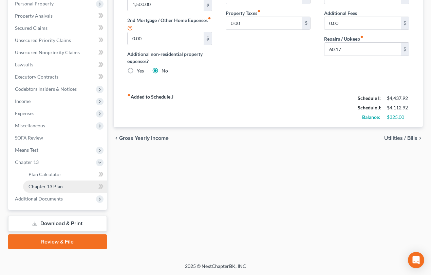
scroll to position [121, 0]
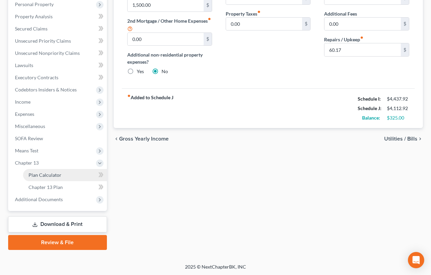
click at [51, 176] on span "Plan Calculator" at bounding box center [44, 175] width 33 height 6
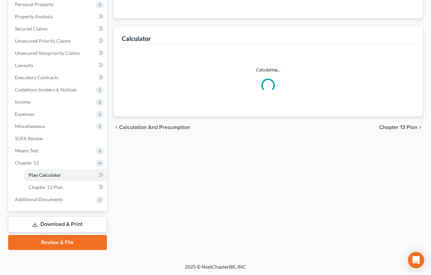
select select "59"
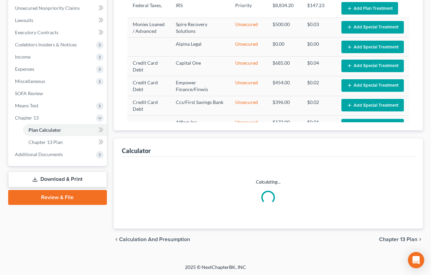
select select "59"
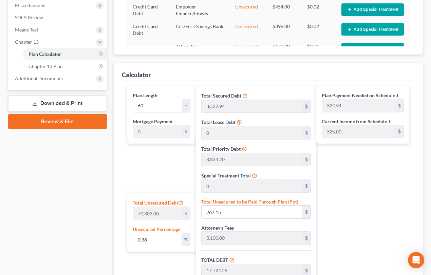
scroll to position [167, 0]
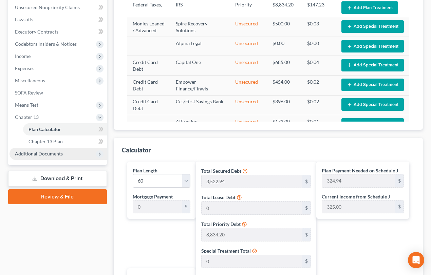
click at [40, 154] on span "Additional Documents" at bounding box center [39, 154] width 48 height 6
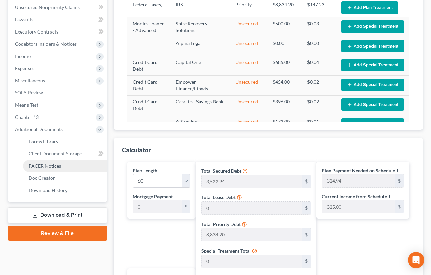
click at [51, 167] on span "PACER Notices" at bounding box center [44, 166] width 33 height 6
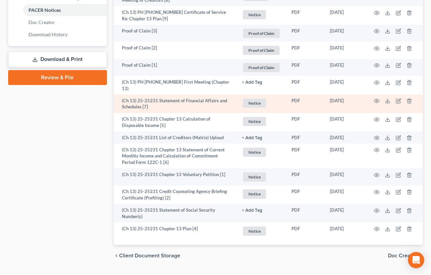
scroll to position [333, 0]
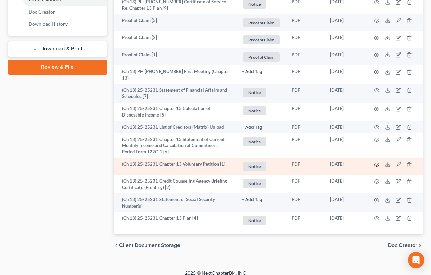
click at [377, 162] on icon "button" at bounding box center [376, 164] width 5 height 5
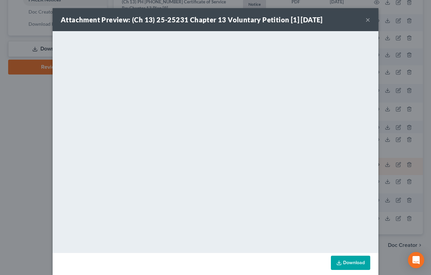
scroll to position [327, 0]
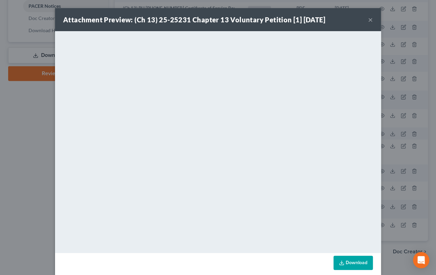
click at [368, 21] on button "×" at bounding box center [370, 20] width 5 height 8
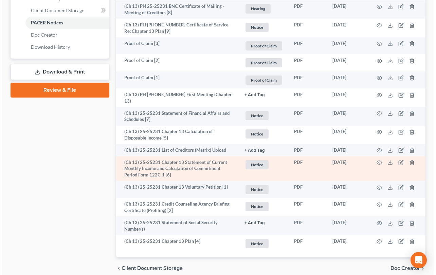
scroll to position [296, 0]
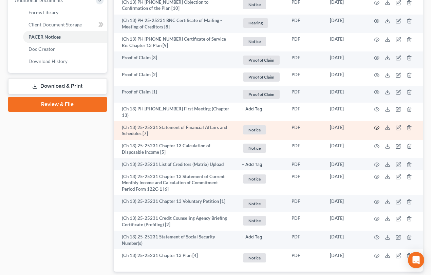
click at [376, 127] on circle "button" at bounding box center [376, 127] width 1 height 1
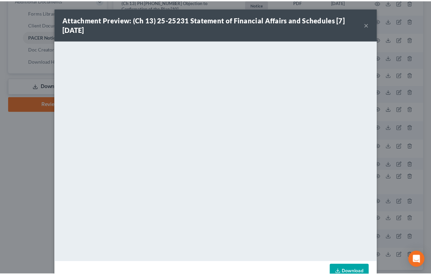
scroll to position [18, 0]
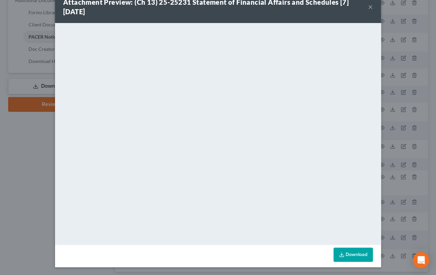
drag, startPoint x: 367, startPoint y: 6, endPoint x: 368, endPoint y: 11, distance: 4.8
click at [368, 6] on button "×" at bounding box center [370, 7] width 5 height 8
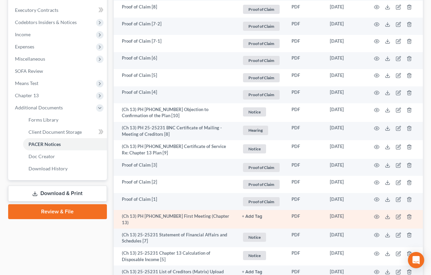
scroll to position [265, 0]
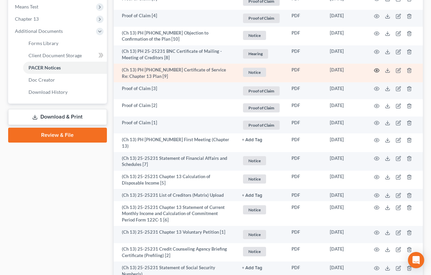
click at [376, 69] on icon "button" at bounding box center [376, 71] width 5 height 4
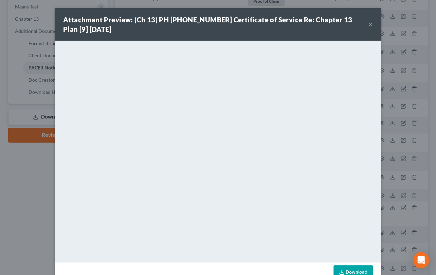
click at [368, 25] on button "×" at bounding box center [370, 24] width 5 height 8
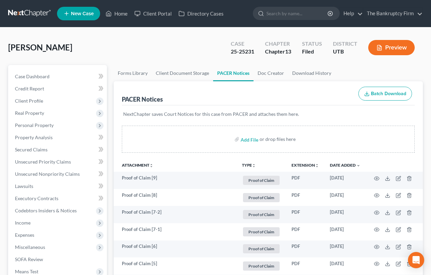
scroll to position [123, 0]
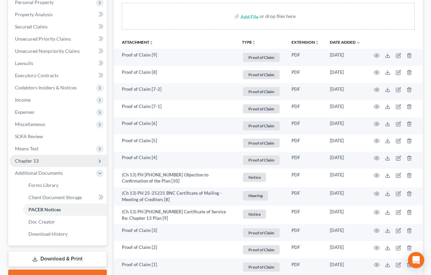
click at [29, 159] on span "Chapter 13" at bounding box center [27, 161] width 24 height 6
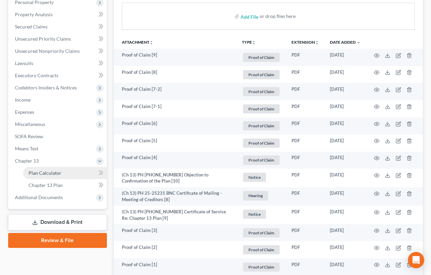
click at [46, 174] on span "Plan Calculator" at bounding box center [44, 173] width 33 height 6
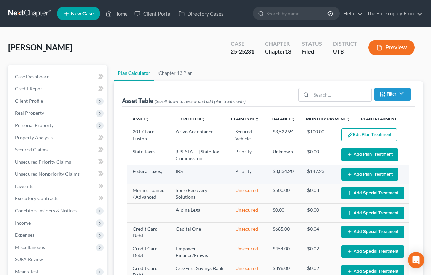
select select "59"
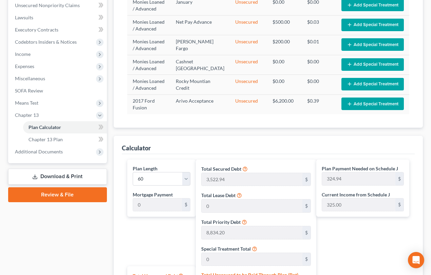
scroll to position [154, 0]
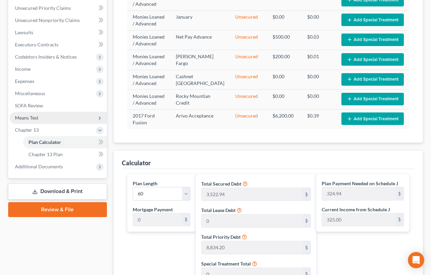
click at [29, 118] on span "Means Test" at bounding box center [26, 118] width 23 height 6
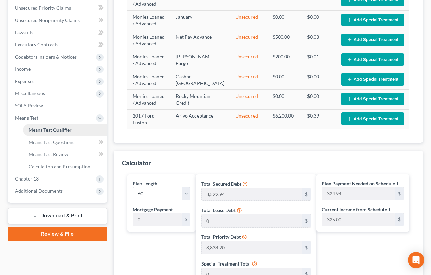
click at [49, 130] on span "Means Test Qualifier" at bounding box center [49, 130] width 43 height 6
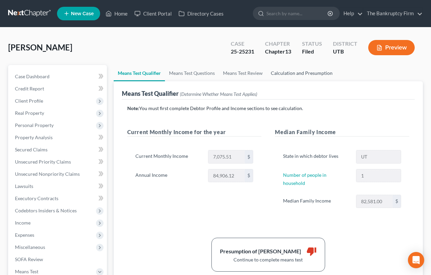
click at [305, 72] on link "Calculation and Presumption" at bounding box center [302, 73] width 70 height 16
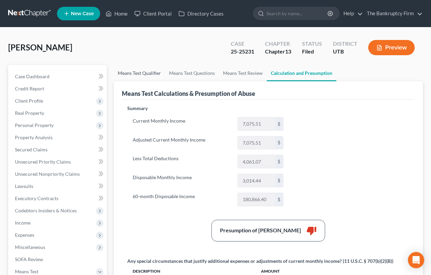
click at [142, 73] on link "Means Test Qualifier" at bounding box center [139, 73] width 51 height 16
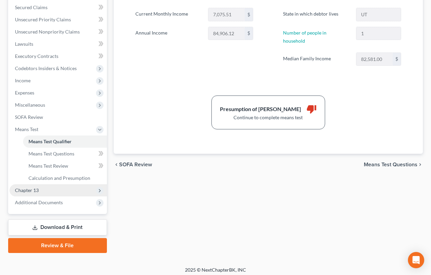
scroll to position [146, 0]
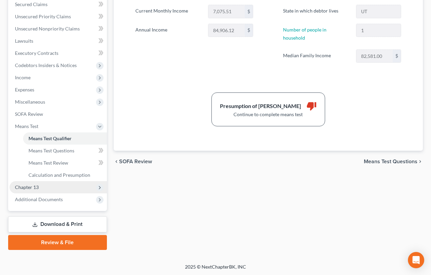
click at [44, 188] on span "Chapter 13" at bounding box center [57, 187] width 97 height 12
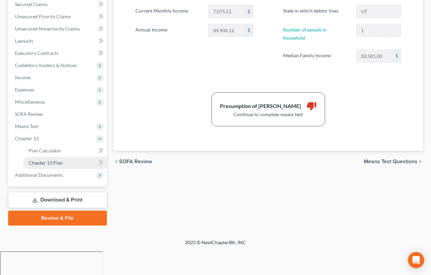
scroll to position [121, 0]
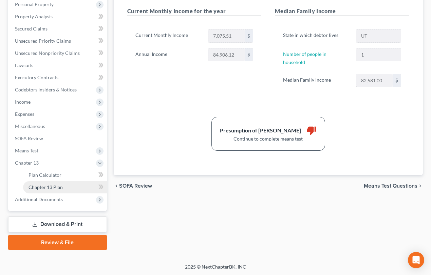
click at [57, 188] on span "Chapter 13 Plan" at bounding box center [45, 188] width 34 height 6
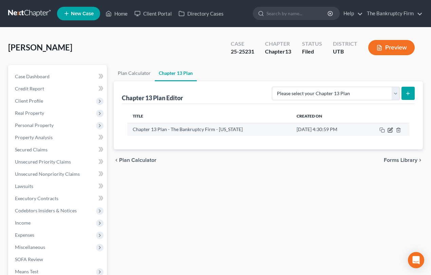
click at [389, 129] on icon "button" at bounding box center [389, 130] width 5 height 5
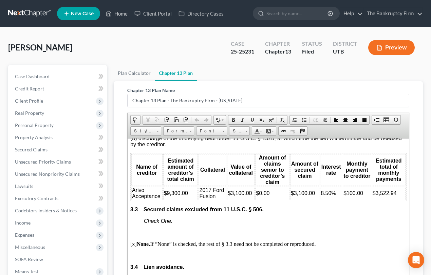
scroll to position [956, 0]
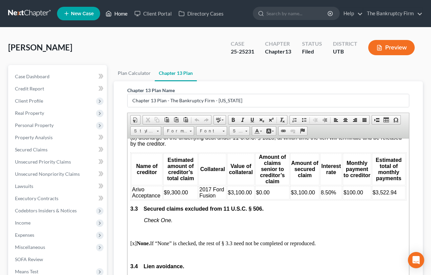
click at [119, 12] on link "Home" at bounding box center [116, 13] width 29 height 12
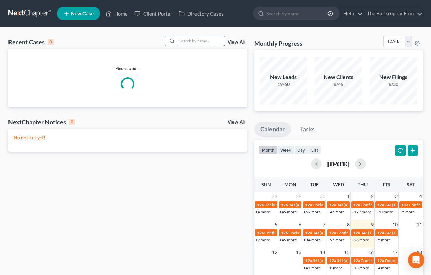
click at [179, 40] on input "search" at bounding box center [200, 41] width 47 height 10
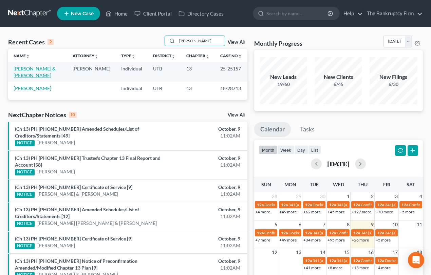
type input "Dalton"
click at [24, 68] on link "[PERSON_NAME] & [PERSON_NAME]" at bounding box center [35, 72] width 42 height 13
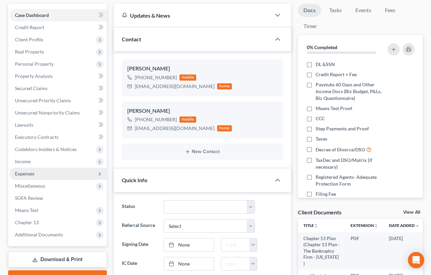
scroll to position [143, 0]
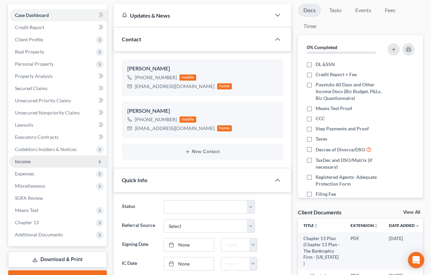
click at [28, 162] on span "Income" at bounding box center [23, 162] width 16 height 6
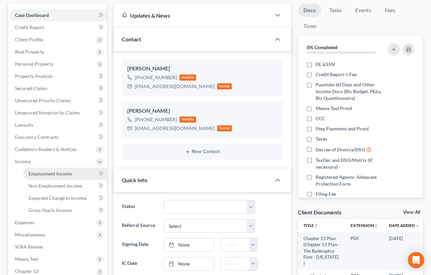
click at [51, 172] on span "Employment Income" at bounding box center [49, 174] width 43 height 6
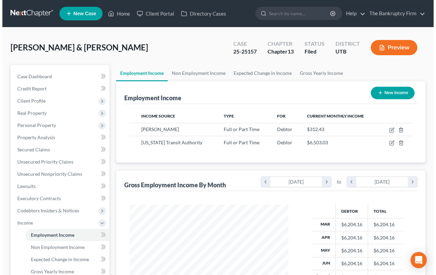
scroll to position [121, 172]
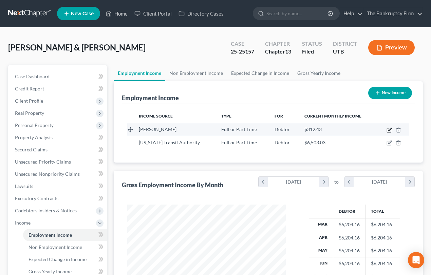
click at [388, 130] on icon "button" at bounding box center [389, 129] width 3 height 3
select select "0"
select select "52"
select select "3"
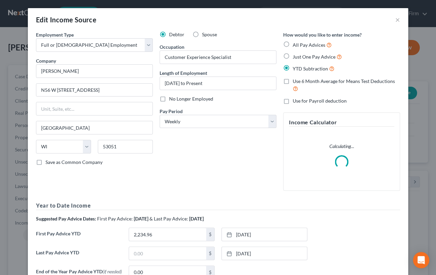
scroll to position [121, 174]
drag, startPoint x: 193, startPoint y: 33, endPoint x: 255, endPoint y: 88, distance: 82.9
click at [202, 33] on label "Spouse" at bounding box center [209, 34] width 15 height 7
click at [205, 33] on input "Spouse" at bounding box center [207, 33] width 4 height 4
radio input "true"
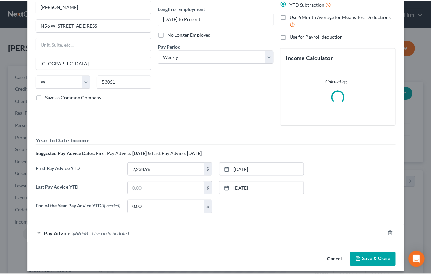
scroll to position [72, 0]
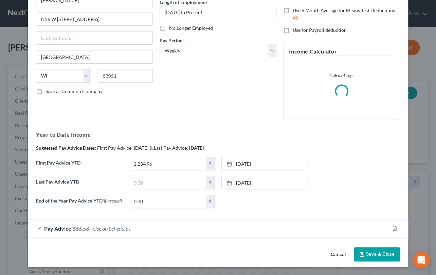
drag, startPoint x: 372, startPoint y: 251, endPoint x: 377, endPoint y: 244, distance: 8.2
click at [372, 251] on button "Save & Close" at bounding box center [376, 255] width 46 height 14
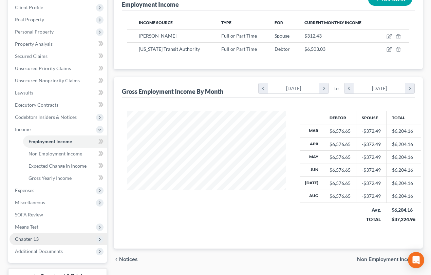
scroll to position [115, 0]
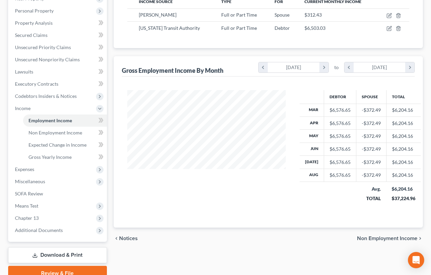
click at [65, 255] on link "Download & Print" at bounding box center [57, 256] width 99 height 16
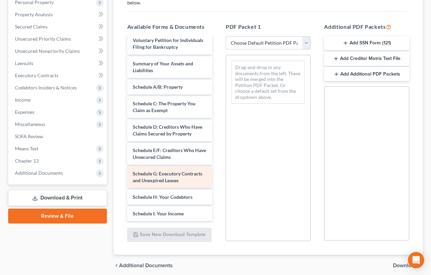
scroll to position [92, 0]
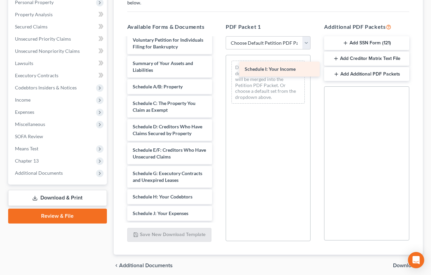
drag, startPoint x: 159, startPoint y: 205, endPoint x: 271, endPoint y: 69, distance: 176.4
click at [217, 68] on div "Schedule I: Your Income Chapter 13 Plan (Chapter 13 Plan - The Bankruptcy Firm …" at bounding box center [170, 165] width 96 height 439
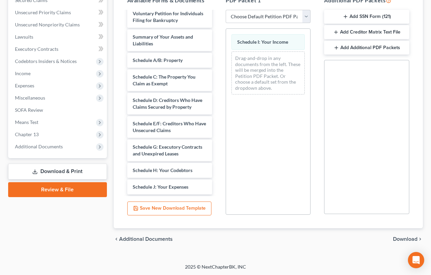
drag, startPoint x: 406, startPoint y: 239, endPoint x: 409, endPoint y: 238, distance: 3.5
click at [406, 239] on span "Download" at bounding box center [405, 239] width 24 height 5
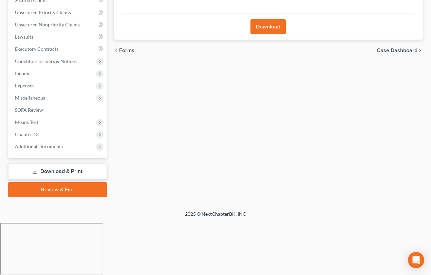
scroll to position [96, 0]
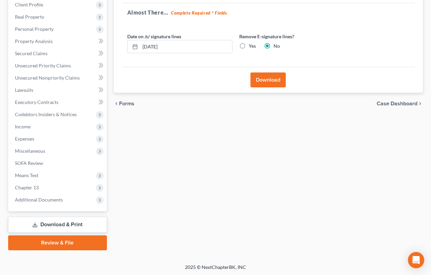
click at [264, 79] on button "Download" at bounding box center [267, 80] width 35 height 15
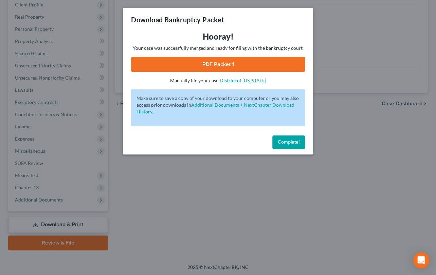
click at [205, 64] on link "PDF Packet 1" at bounding box center [218, 64] width 174 height 15
click at [295, 143] on span "Complete!" at bounding box center [288, 142] width 22 height 6
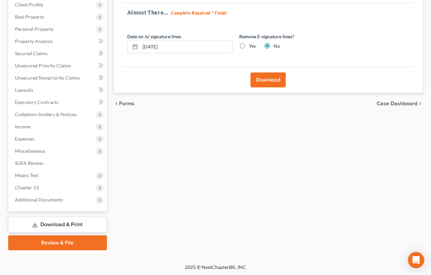
click at [61, 225] on link "Download & Print" at bounding box center [57, 225] width 99 height 16
click at [41, 187] on span "Chapter 13" at bounding box center [57, 188] width 97 height 12
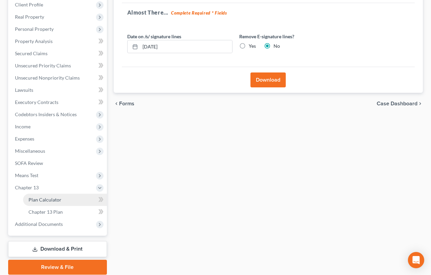
click at [52, 200] on span "Plan Calculator" at bounding box center [44, 200] width 33 height 6
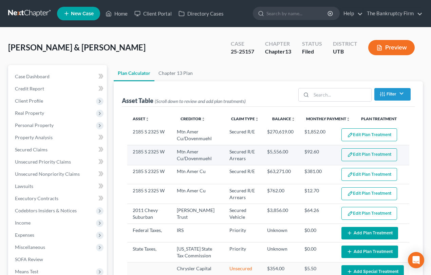
select select "59"
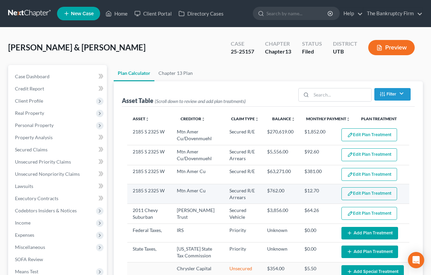
click at [365, 194] on button "Edit Plan Treatment" at bounding box center [369, 194] width 56 height 13
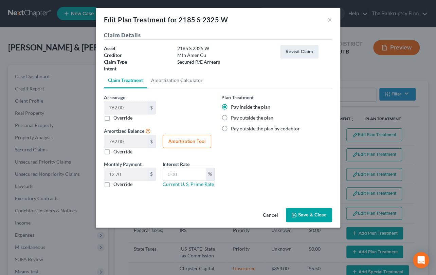
click at [306, 215] on button "Save & Close" at bounding box center [309, 215] width 46 height 14
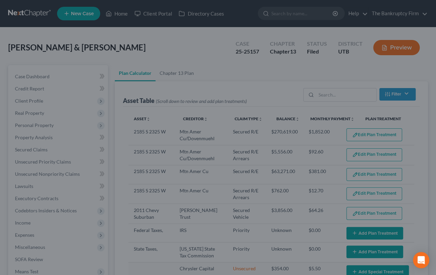
select select "59"
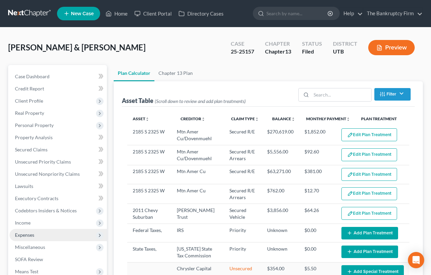
click at [25, 233] on span "Expenses" at bounding box center [24, 235] width 19 height 6
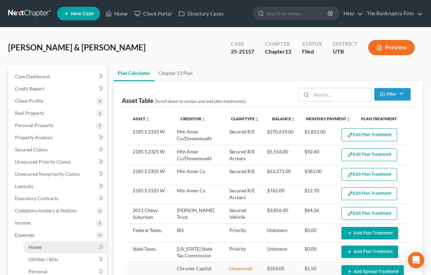
click at [38, 247] on span "Home" at bounding box center [34, 248] width 13 height 6
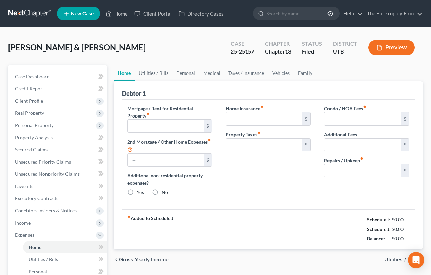
type input "1,852.00"
type input "762.50"
radio input "true"
type input "0.00"
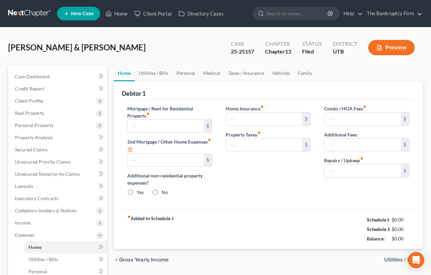
type input "0.00"
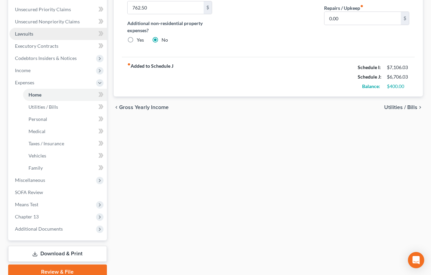
scroll to position [154, 0]
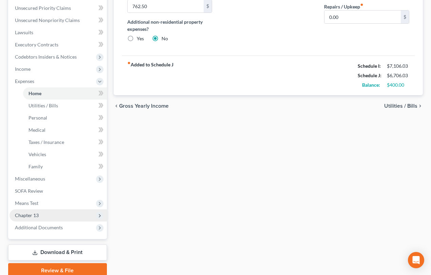
click at [33, 216] on span "Chapter 13" at bounding box center [27, 216] width 24 height 6
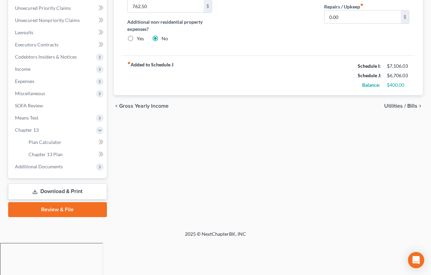
scroll to position [121, 0]
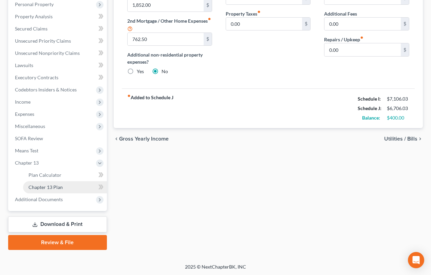
click at [54, 186] on span "Chapter 13 Plan" at bounding box center [45, 188] width 34 height 6
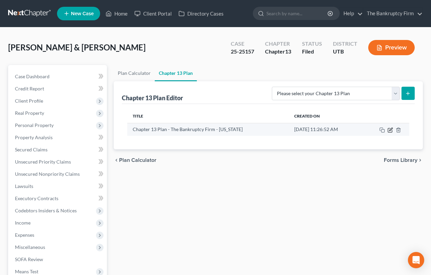
click at [389, 129] on icon "button" at bounding box center [389, 130] width 5 height 5
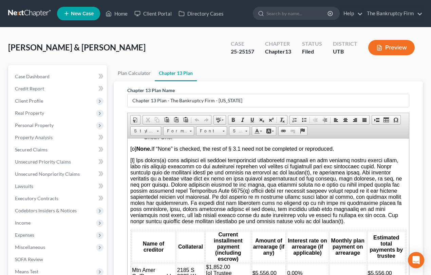
scroll to position [894, 0]
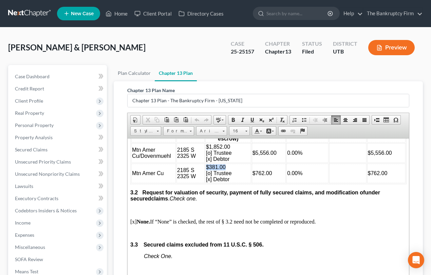
drag, startPoint x: 224, startPoint y: 206, endPoint x: 206, endPoint y: 207, distance: 18.3
click at [206, 182] on span "$381.00 [o] Trustee [x] Debtor" at bounding box center [219, 173] width 26 height 18
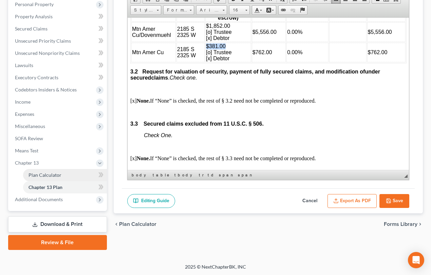
scroll to position [0, 0]
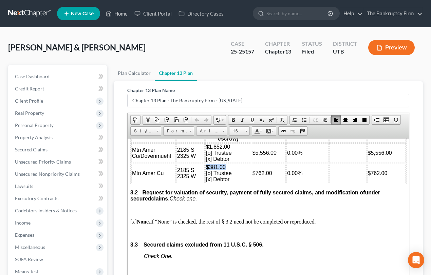
click at [210, 182] on span "$381.00 [o] Trustee [x] Debtor" at bounding box center [219, 173] width 26 height 18
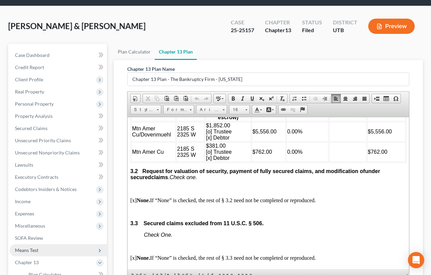
scroll to position [121, 0]
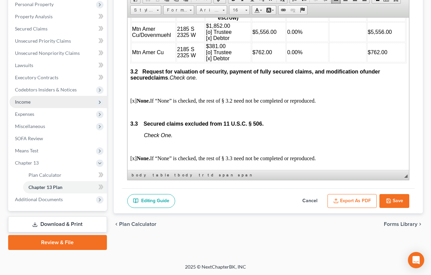
click at [28, 101] on span "Income" at bounding box center [23, 102] width 16 height 6
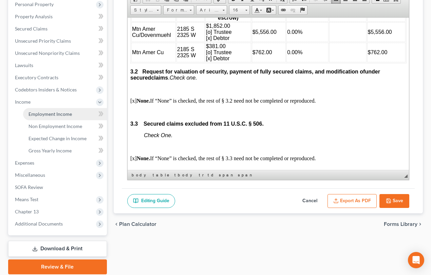
click at [43, 115] on span "Employment Income" at bounding box center [49, 114] width 43 height 6
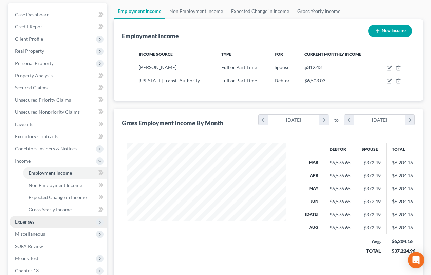
scroll to position [146, 0]
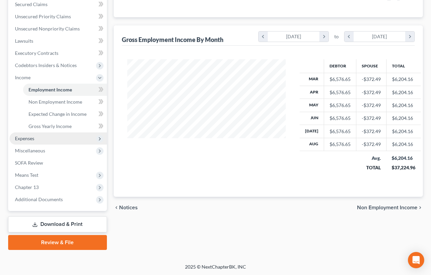
click at [27, 140] on span "Expenses" at bounding box center [24, 139] width 19 height 6
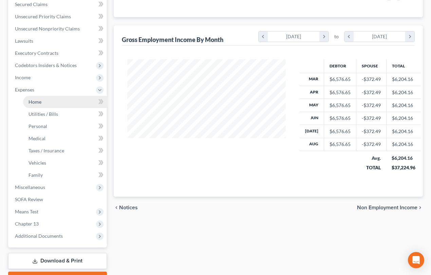
click at [33, 102] on span "Home" at bounding box center [34, 102] width 13 height 6
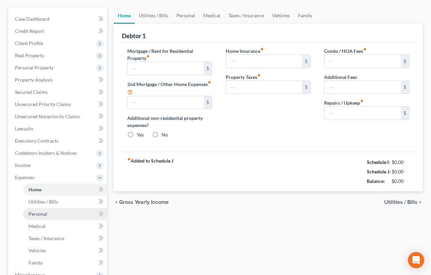
type input "1,852.00"
type input "762.50"
radio input "true"
type input "0.00"
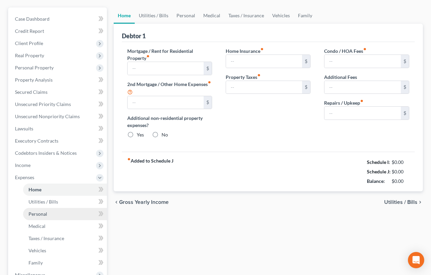
type input "0.00"
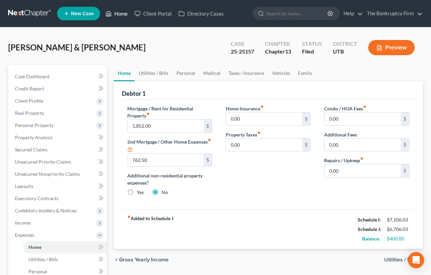
click at [119, 15] on link "Home" at bounding box center [116, 13] width 29 height 12
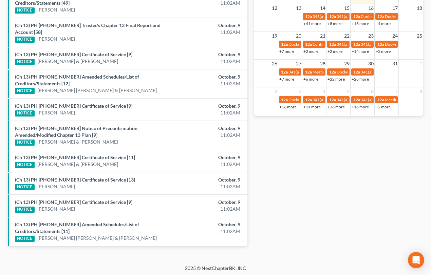
scroll to position [245, 0]
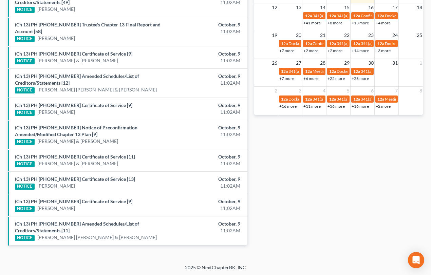
click at [71, 223] on link "(Ch 13) PH 25-25048 Amended Schedules/List of Creditors/Statements [11]" at bounding box center [77, 227] width 124 height 13
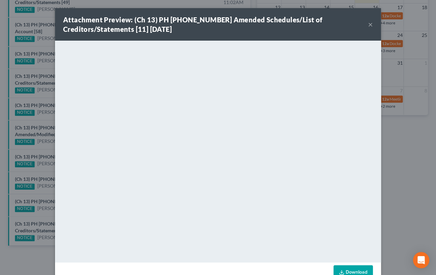
click at [38, 213] on div "Attachment Preview: (Ch 13) PH 25-25048 Amended Schedules/List of Creditors/Sta…" at bounding box center [218, 137] width 436 height 275
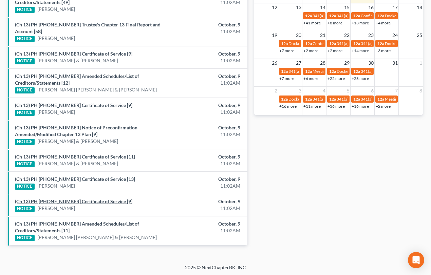
click at [43, 200] on link "(Ch 13) PH 25-25101 Certificate of Service [9]" at bounding box center [73, 202] width 117 height 6
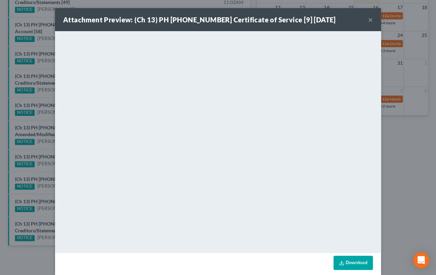
drag, startPoint x: 41, startPoint y: 193, endPoint x: 43, endPoint y: 187, distance: 6.2
click at [41, 193] on div "Attachment Preview: (Ch 13) PH 25-25101 Certificate of Service [9] 10/09/2025 ×…" at bounding box center [218, 137] width 436 height 275
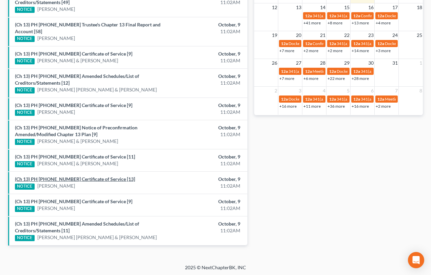
click at [48, 178] on link "(Ch 13) PH 25-25532 Certificate of Service [13]" at bounding box center [75, 179] width 120 height 6
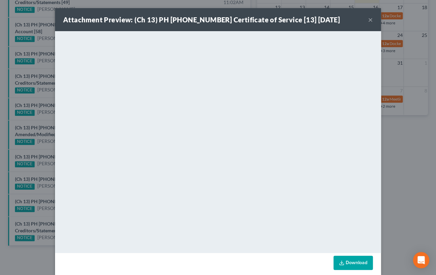
click at [41, 171] on div "Attachment Preview: (Ch 13) PH 25-25532 Certificate of Service [13] 10/09/2025 …" at bounding box center [218, 137] width 436 height 275
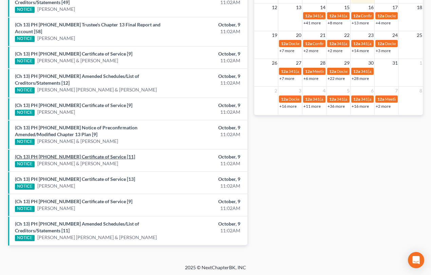
click at [49, 156] on link "(Ch 13) PH 25-25602 Certificate of Service [11]" at bounding box center [75, 157] width 120 height 6
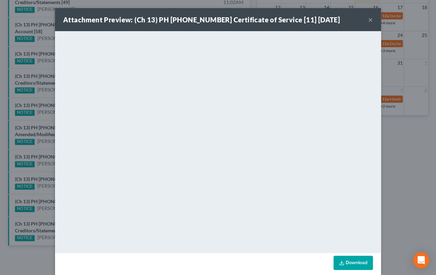
click at [40, 149] on div "Attachment Preview: (Ch 13) PH 25-25602 Certificate of Service [11] 10/09/2025 …" at bounding box center [218, 137] width 436 height 275
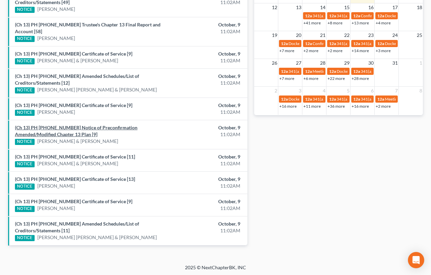
click at [54, 128] on link "(Ch 13) PH 25-25049 Notice of Preconfirmation Amended/Modified Chapter 13 Plan …" at bounding box center [76, 131] width 122 height 13
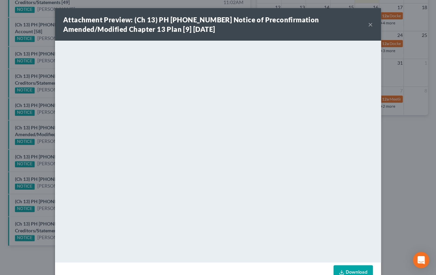
click at [42, 121] on div "Attachment Preview: (Ch 13) PH 25-25049 Notice of Preconfirmation Amended/Modif…" at bounding box center [218, 137] width 436 height 275
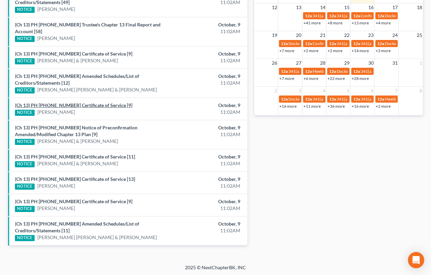
click at [57, 107] on link "(Ch 13) PH 25-25380 Certificate of Service [9]" at bounding box center [73, 105] width 117 height 6
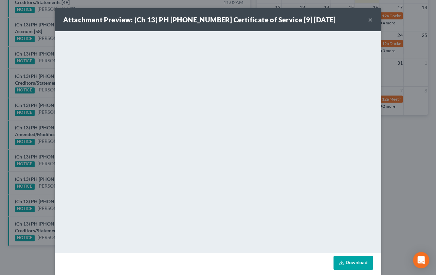
click at [44, 98] on div "Attachment Preview: (Ch 13) PH 25-25380 Certificate of Service [9] 10/09/2025 ×…" at bounding box center [218, 137] width 436 height 275
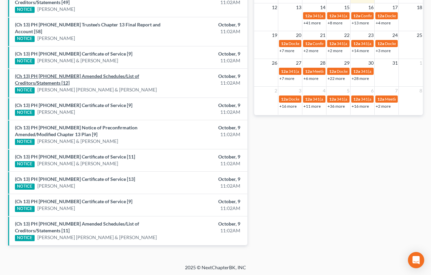
click at [56, 77] on link "(Ch 13) PH 25-25048 Amended Schedules/List of Creditors/Statements [12]" at bounding box center [77, 79] width 124 height 13
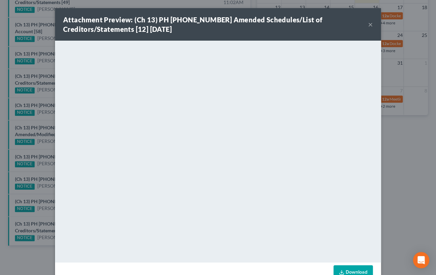
click at [42, 71] on div "Attachment Preview: (Ch 13) PH 25-25048 Amended Schedules/List of Creditors/Sta…" at bounding box center [218, 137] width 436 height 275
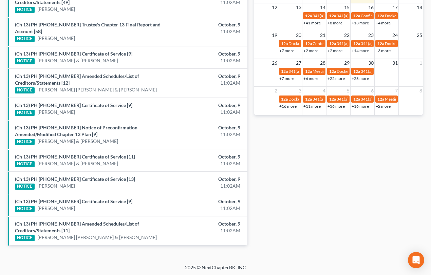
click at [54, 53] on link "(Ch 13) PH 25-25346 Certificate of Service [9]" at bounding box center [73, 54] width 117 height 6
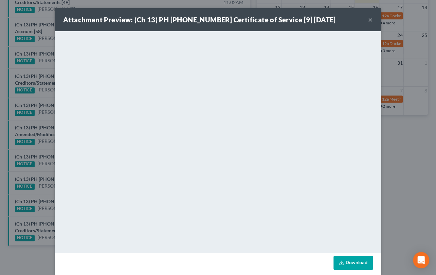
drag, startPoint x: 43, startPoint y: 49, endPoint x: 52, endPoint y: 49, distance: 8.1
click at [43, 49] on div "Attachment Preview: (Ch 13) PH 25-25346 Certificate of Service [9] 10/09/2025 ×…" at bounding box center [218, 137] width 436 height 275
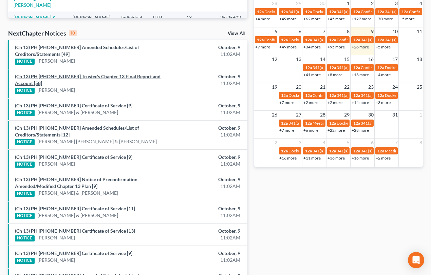
scroll to position [184, 0]
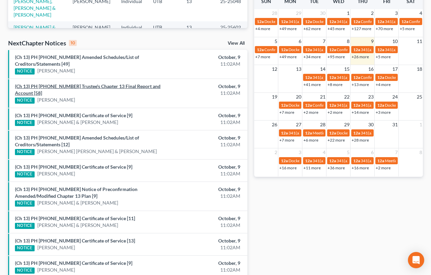
click at [79, 85] on link "(Ch 13) PH 24-22257 Trustee's Chapter 13 Final Report and Account [58]" at bounding box center [88, 89] width 146 height 13
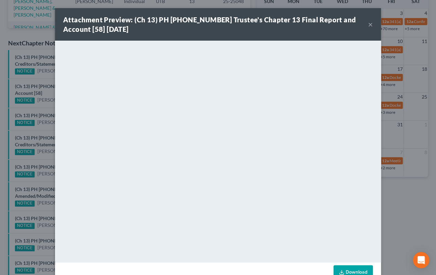
click at [43, 94] on div "Attachment Preview: (Ch 13) PH 24-22257 Trustee's Chapter 13 Final Report and A…" at bounding box center [218, 137] width 436 height 275
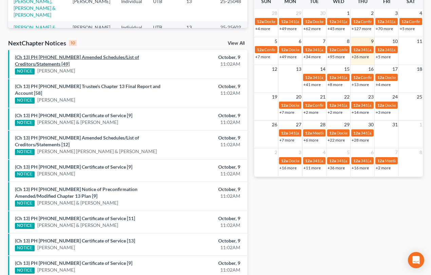
click at [58, 58] on link "(Ch 13) PH 25-20954 Amended Schedules/List of Creditors/Statements [49]" at bounding box center [77, 60] width 124 height 13
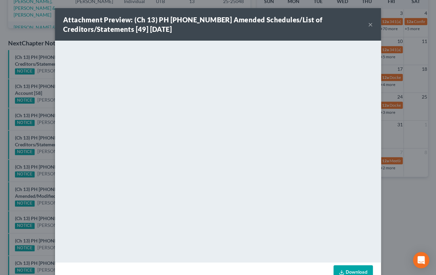
click at [42, 80] on div "Attachment Preview: (Ch 13) PH 25-20954 Amended Schedules/List of Creditors/Sta…" at bounding box center [218, 137] width 436 height 275
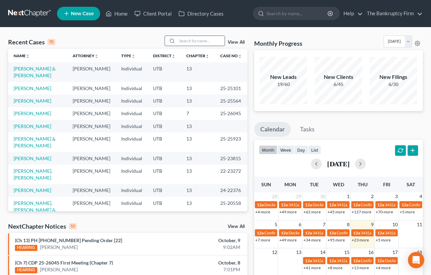
click at [177, 40] on input "search" at bounding box center [200, 41] width 47 height 10
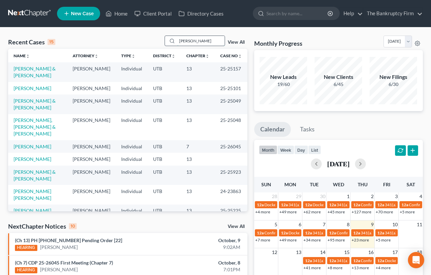
type input "[PERSON_NAME]"
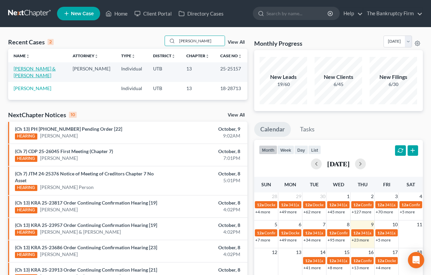
click at [25, 68] on link "[PERSON_NAME] & [PERSON_NAME]" at bounding box center [35, 72] width 42 height 13
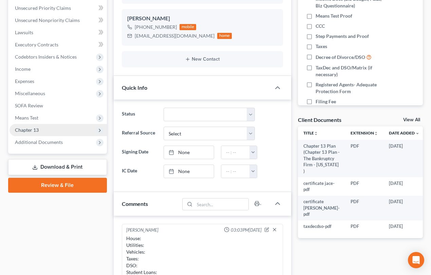
scroll to position [143, 0]
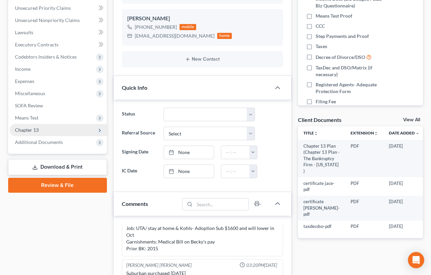
click at [28, 132] on span "Chapter 13" at bounding box center [57, 130] width 97 height 12
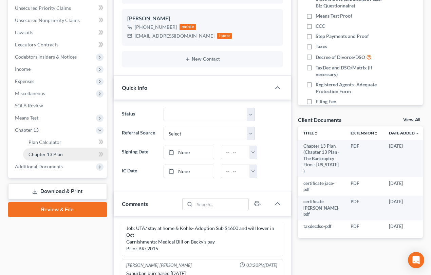
click at [38, 156] on span "Chapter 13 Plan" at bounding box center [45, 155] width 34 height 6
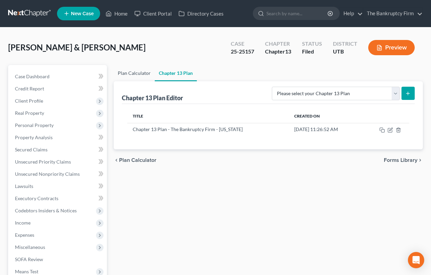
click at [132, 73] on link "Plan Calculator" at bounding box center [134, 73] width 41 height 16
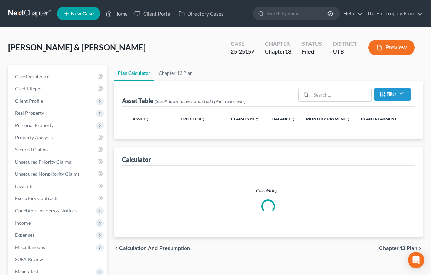
select select "59"
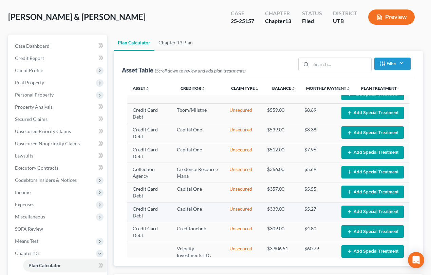
scroll to position [154, 0]
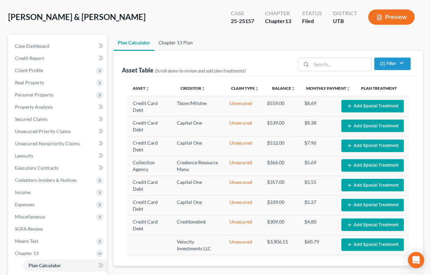
click at [168, 40] on link "Chapter 13 Plan" at bounding box center [175, 43] width 42 height 16
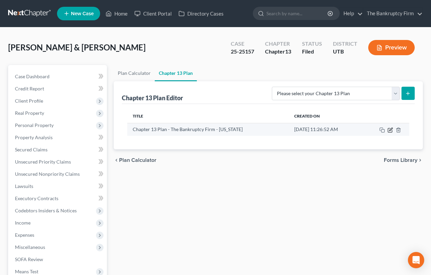
click at [389, 130] on icon "button" at bounding box center [389, 130] width 5 height 5
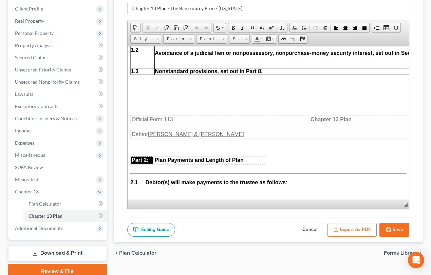
scroll to position [401, 0]
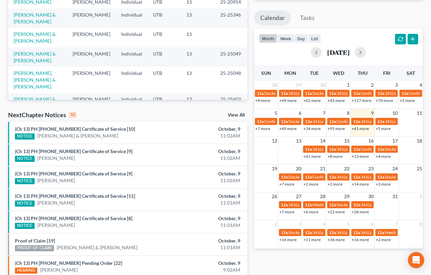
scroll to position [33, 0]
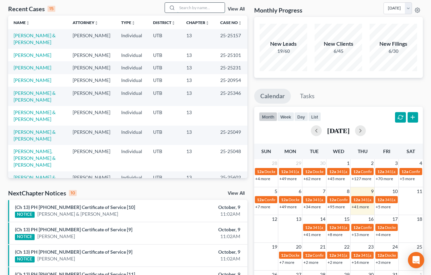
click at [196, 8] on input "search" at bounding box center [200, 8] width 47 height 10
type input "[PERSON_NAME]"
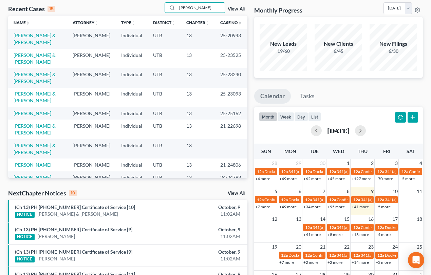
click at [33, 168] on link "[PERSON_NAME]" at bounding box center [33, 165] width 38 height 6
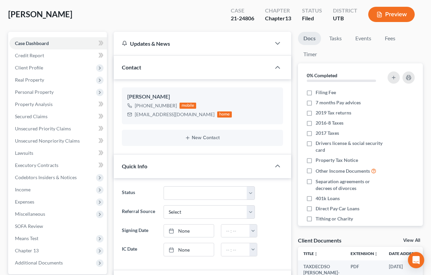
click at [411, 241] on link "View All" at bounding box center [411, 240] width 17 height 5
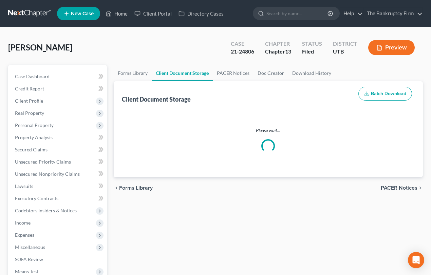
select select "30"
select select "26"
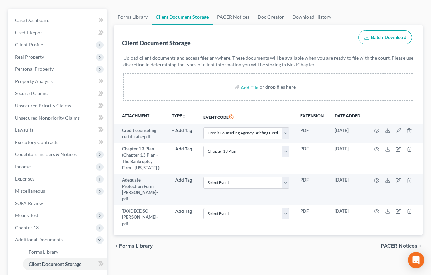
scroll to position [61, 0]
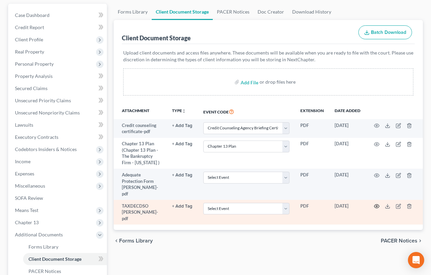
click at [377, 206] on circle "button" at bounding box center [376, 206] width 1 height 1
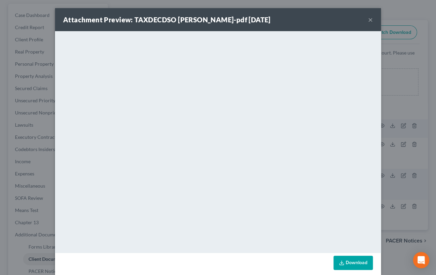
click at [368, 21] on button "×" at bounding box center [370, 20] width 5 height 8
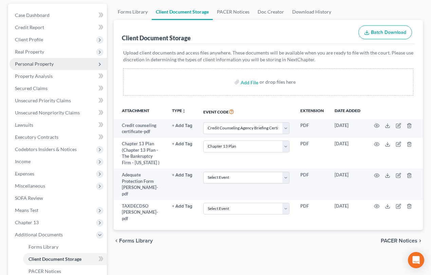
click at [36, 63] on span "Personal Property" at bounding box center [34, 64] width 39 height 6
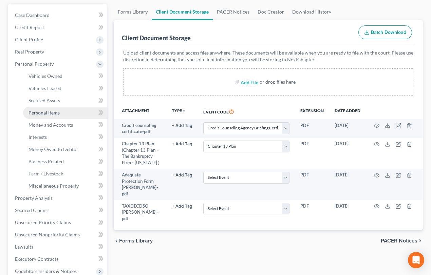
click at [46, 111] on span "Personal Items" at bounding box center [43, 113] width 31 height 6
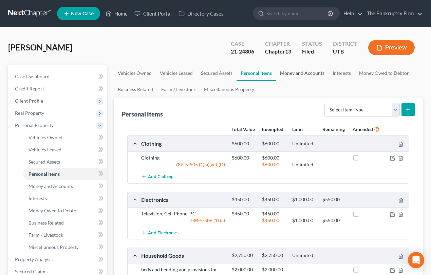
click at [297, 76] on link "Money and Accounts" at bounding box center [302, 73] width 53 height 16
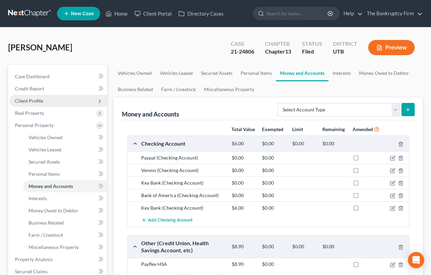
click at [37, 101] on span "Client Profile" at bounding box center [29, 101] width 28 height 6
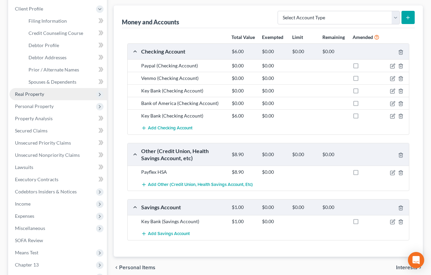
scroll to position [123, 0]
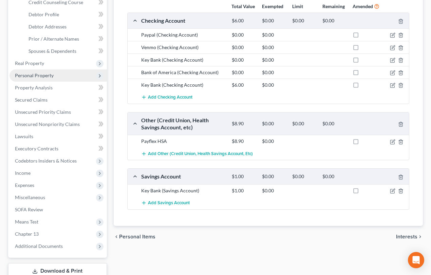
click at [47, 78] on span "Personal Property" at bounding box center [57, 76] width 97 height 12
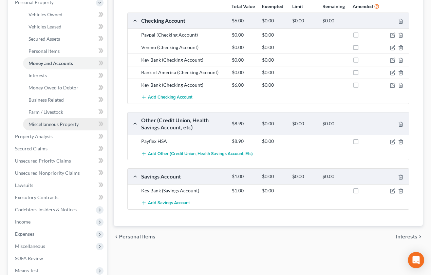
click at [54, 123] on span "Miscellaneous Property" at bounding box center [53, 124] width 50 height 6
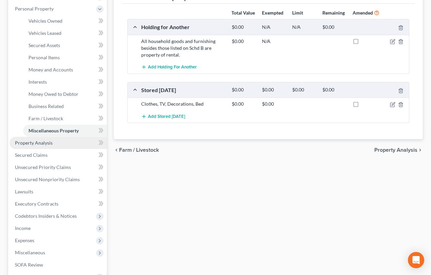
scroll to position [185, 0]
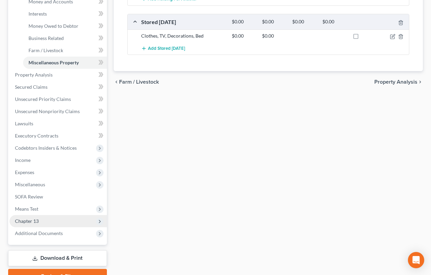
click at [40, 222] on span "Chapter 13" at bounding box center [57, 221] width 97 height 12
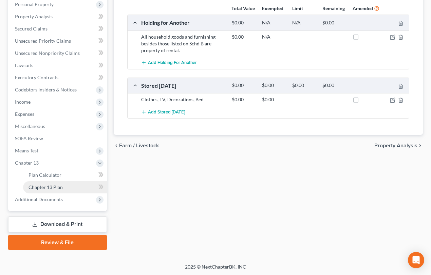
click at [49, 186] on span "Chapter 13 Plan" at bounding box center [45, 188] width 34 height 6
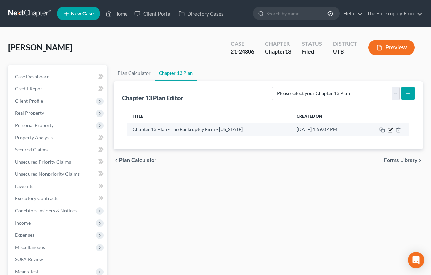
click at [391, 130] on icon "button" at bounding box center [389, 130] width 5 height 5
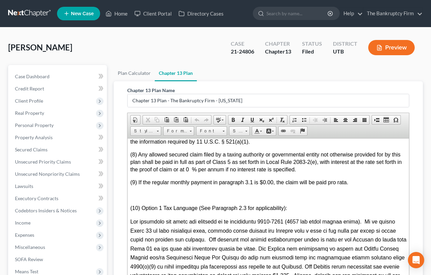
scroll to position [2158, 0]
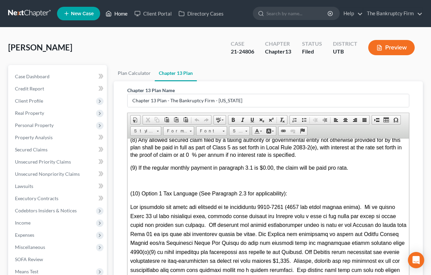
click at [121, 14] on link "Home" at bounding box center [116, 13] width 29 height 12
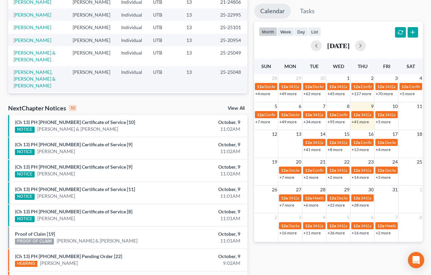
scroll to position [123, 0]
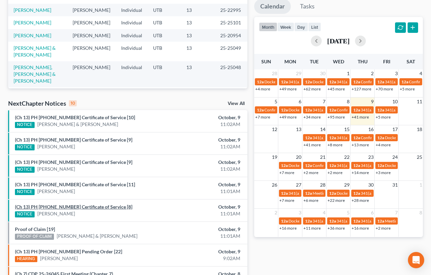
click at [74, 205] on link "(Ch 13) PH 25-25225 Certificate of Service [8]" at bounding box center [73, 207] width 117 height 6
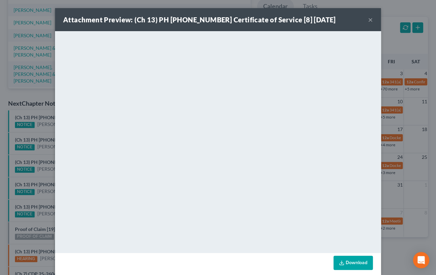
click at [41, 197] on div "Attachment Preview: (Ch 13) PH 25-25225 Certificate of Service [8] 10/09/2025 ×…" at bounding box center [218, 137] width 436 height 275
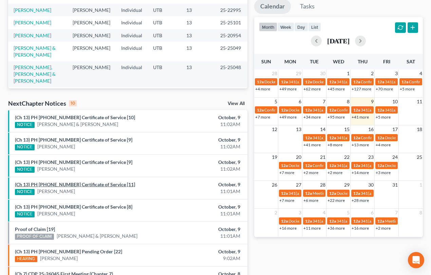
click at [62, 184] on link "(Ch 13) PH 25-25231 Certificate of Service [11]" at bounding box center [75, 185] width 120 height 6
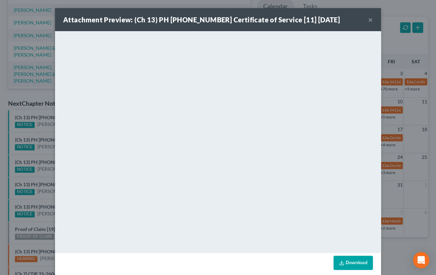
drag, startPoint x: 39, startPoint y: 178, endPoint x: 45, endPoint y: 172, distance: 8.4
click at [40, 178] on div "Attachment Preview: (Ch 13) PH 25-25231 Certificate of Service [11] 10/09/2025 …" at bounding box center [218, 137] width 436 height 275
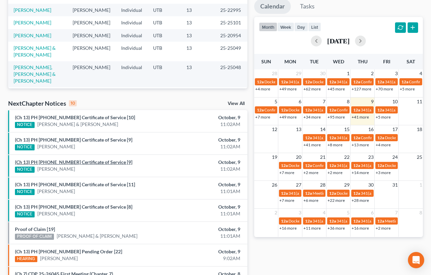
click at [47, 162] on link "(Ch 13) PH 25-25117 Certificate of Service [9]" at bounding box center [73, 162] width 117 height 6
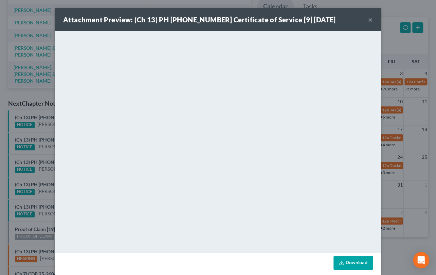
drag, startPoint x: 38, startPoint y: 154, endPoint x: 40, endPoint y: 151, distance: 3.6
click at [38, 153] on div "Attachment Preview: (Ch 13) PH 25-25117 Certificate of Service [9] 10/09/2025 ×…" at bounding box center [218, 137] width 436 height 275
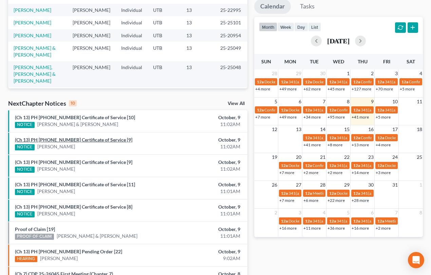
click at [45, 140] on link "(Ch 13) PH 25-25260 Certificate of Service [9]" at bounding box center [73, 140] width 117 height 6
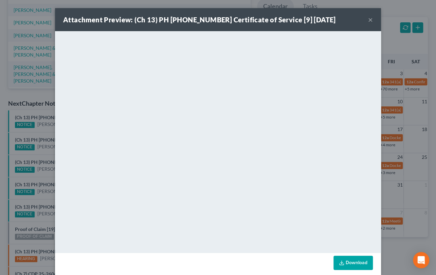
drag, startPoint x: 37, startPoint y: 130, endPoint x: 45, endPoint y: 124, distance: 10.0
click at [39, 130] on div "Attachment Preview: (Ch 13) PH 25-25260 Certificate of Service [9] 10/09/2025 ×…" at bounding box center [218, 137] width 436 height 275
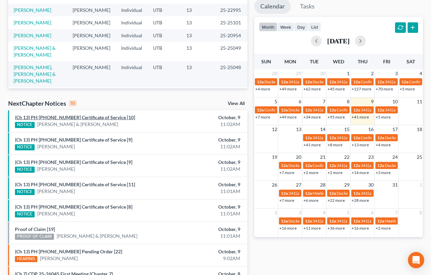
click at [49, 117] on link "(Ch 13) PH 25-25261 Certificate of Service [10]" at bounding box center [75, 118] width 120 height 6
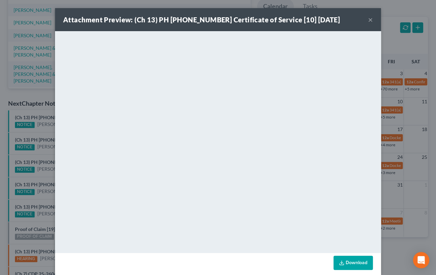
click at [35, 134] on div "Attachment Preview: (Ch 13) PH 25-25261 Certificate of Service [10] 10/09/2025 …" at bounding box center [218, 137] width 436 height 275
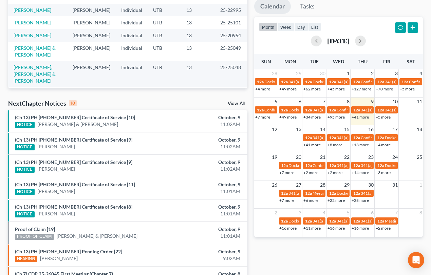
click at [56, 207] on link "(Ch 13) PH 25-25225 Certificate of Service [8]" at bounding box center [73, 207] width 117 height 6
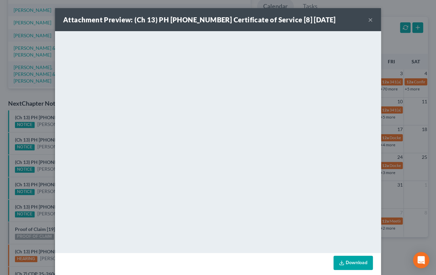
click at [35, 223] on div "Attachment Preview: (Ch 13) PH 25-25225 Certificate of Service [8] 10/09/2025 ×…" at bounding box center [218, 137] width 436 height 275
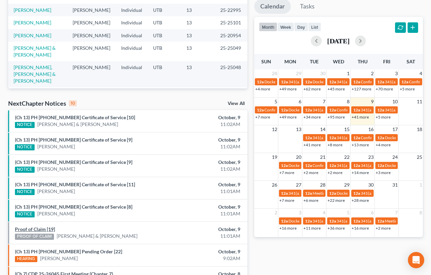
click at [31, 229] on link "Proof of Claim [19]" at bounding box center [35, 230] width 40 height 6
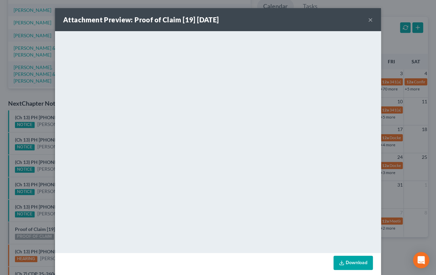
drag, startPoint x: 39, startPoint y: 220, endPoint x: 42, endPoint y: 206, distance: 14.4
click at [39, 219] on div "Attachment Preview: Proof of Claim [19] 10/09/2025 × <object ng-attr-data='http…" at bounding box center [218, 137] width 436 height 275
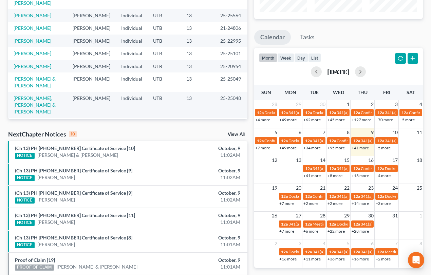
scroll to position [0, 0]
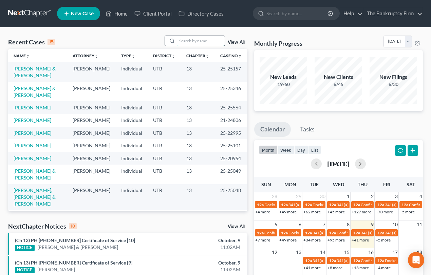
click at [193, 39] on input "search" at bounding box center [200, 41] width 47 height 10
type input "Hamilton"
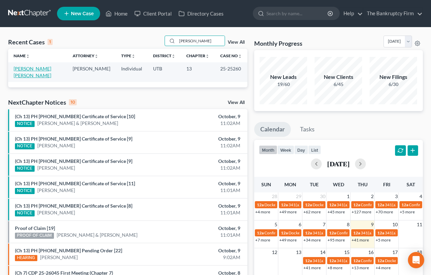
click at [44, 69] on link "Elliott Hamilton, Dora" at bounding box center [33, 72] width 38 height 13
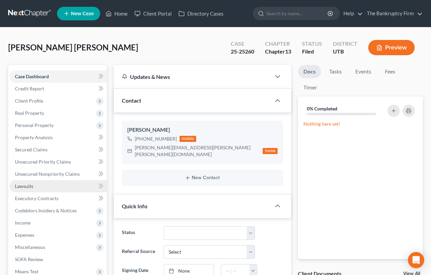
scroll to position [54, 0]
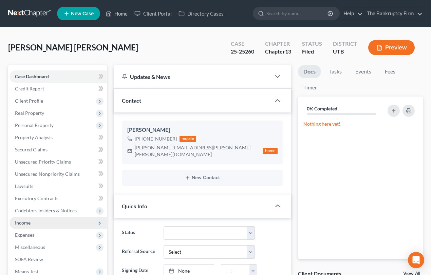
click at [25, 223] on span "Income" at bounding box center [23, 223] width 16 height 6
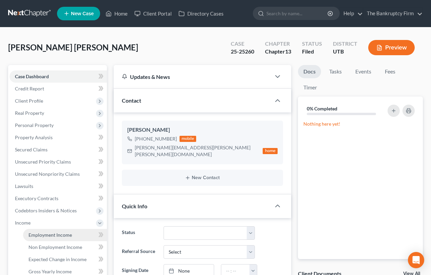
click at [60, 233] on span "Employment Income" at bounding box center [49, 235] width 43 height 6
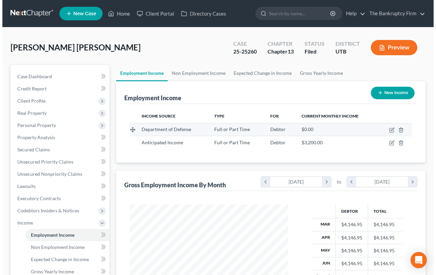
scroll to position [121, 172]
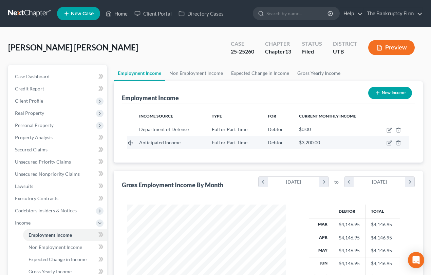
click at [392, 143] on td at bounding box center [392, 142] width 34 height 13
click at [391, 142] on icon "button" at bounding box center [388, 142] width 5 height 5
select select "0"
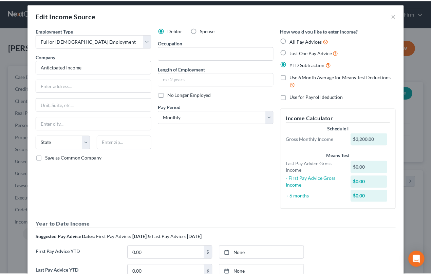
scroll to position [0, 0]
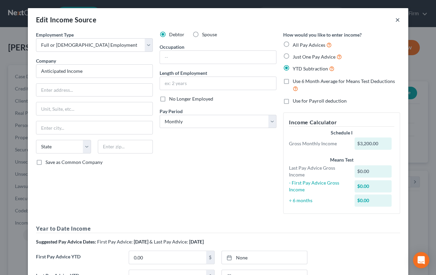
click at [395, 18] on button "×" at bounding box center [397, 20] width 5 height 8
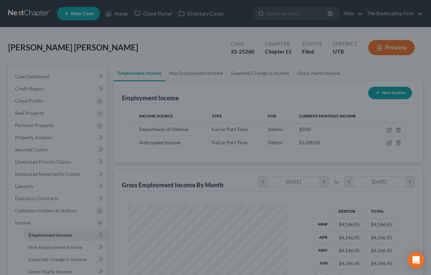
scroll to position [339096, 339045]
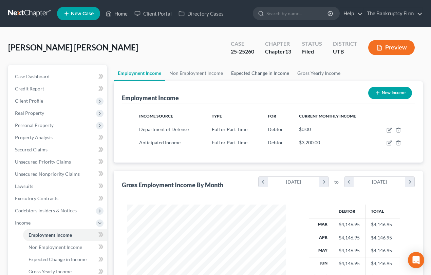
click at [256, 73] on link "Expected Change in Income" at bounding box center [260, 73] width 66 height 16
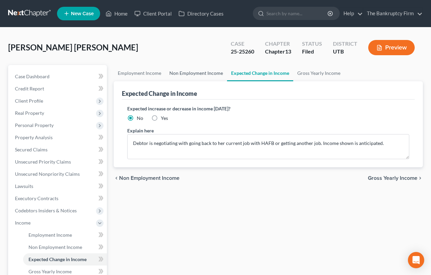
click at [203, 73] on link "Non Employment Income" at bounding box center [196, 73] width 62 height 16
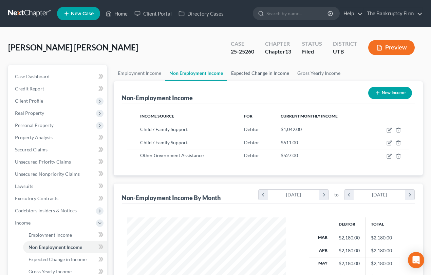
scroll to position [121, 172]
click at [259, 72] on link "Expected Change in Income" at bounding box center [260, 73] width 66 height 16
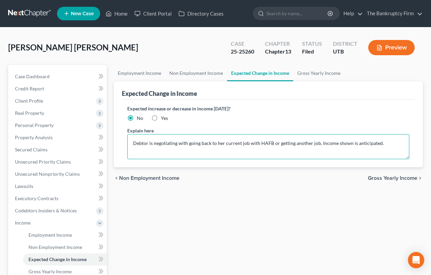
drag, startPoint x: 133, startPoint y: 142, endPoint x: 382, endPoint y: 145, distance: 248.7
click at [382, 145] on textarea "Debtor is negotiating with going back to her current job with HAFB or getting a…" at bounding box center [268, 146] width 282 height 25
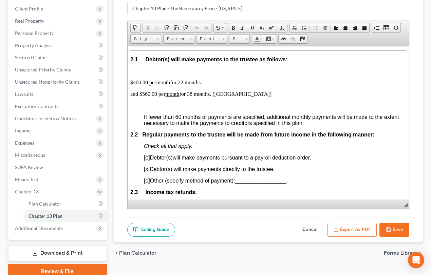
scroll to position [92, 0]
